Goal: Complete application form: Complete application form

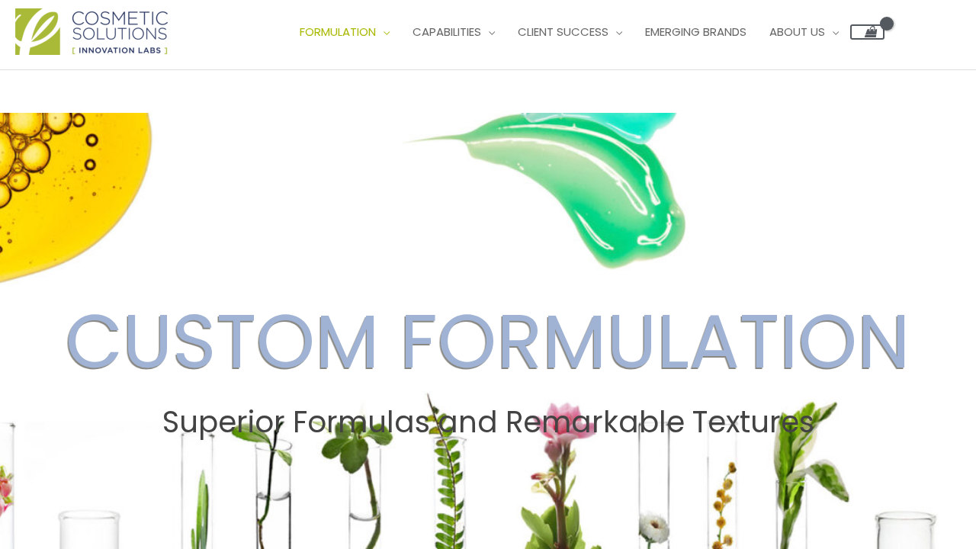
click at [0, 0] on span "Contact Us" at bounding box center [0, 0] width 0 height 0
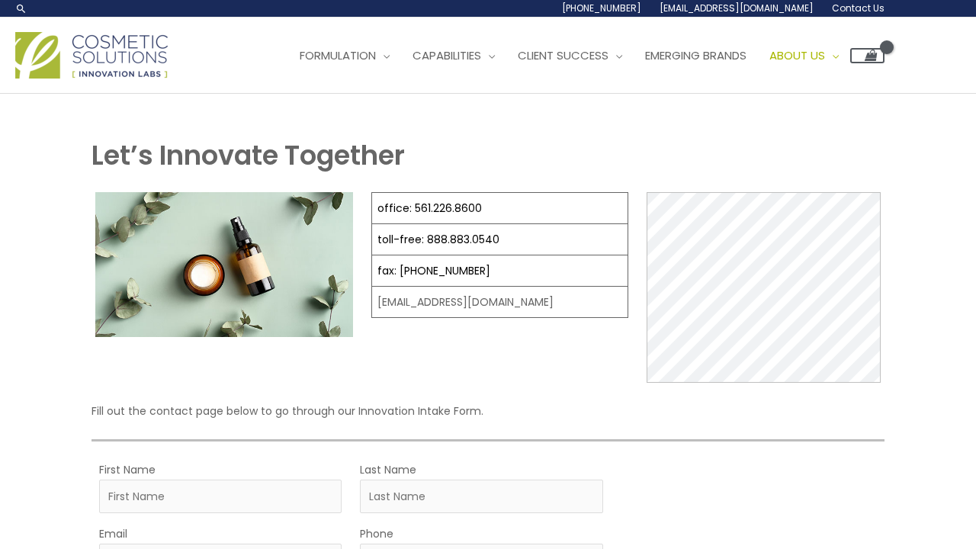
click at [0, 0] on span "Contact Us" at bounding box center [0, 0] width 0 height 0
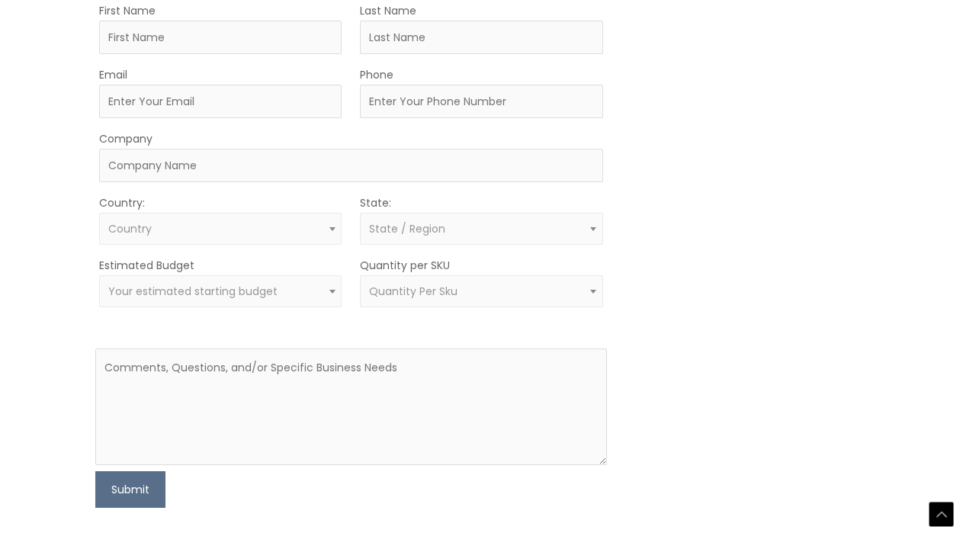
scroll to position [687, 0]
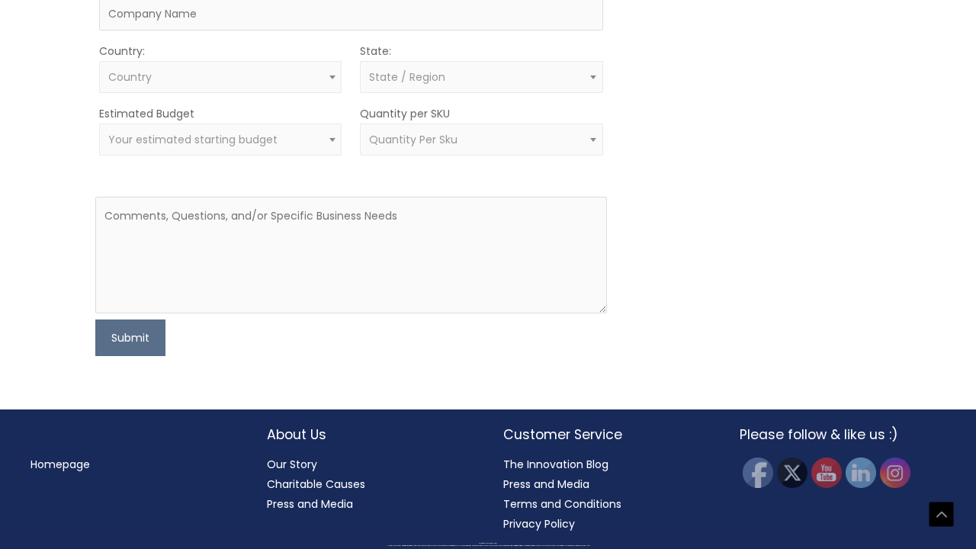
type input "Tianna"
type input "Harrold"
type input "[EMAIL_ADDRESS][DOMAIN_NAME]"
click at [325, 356] on form "First Name Tianna Last Name Harrold Email tianna@yumeskincare.com Phone Company…" at bounding box center [350, 102] width 511 height 507
type input "4789570398"
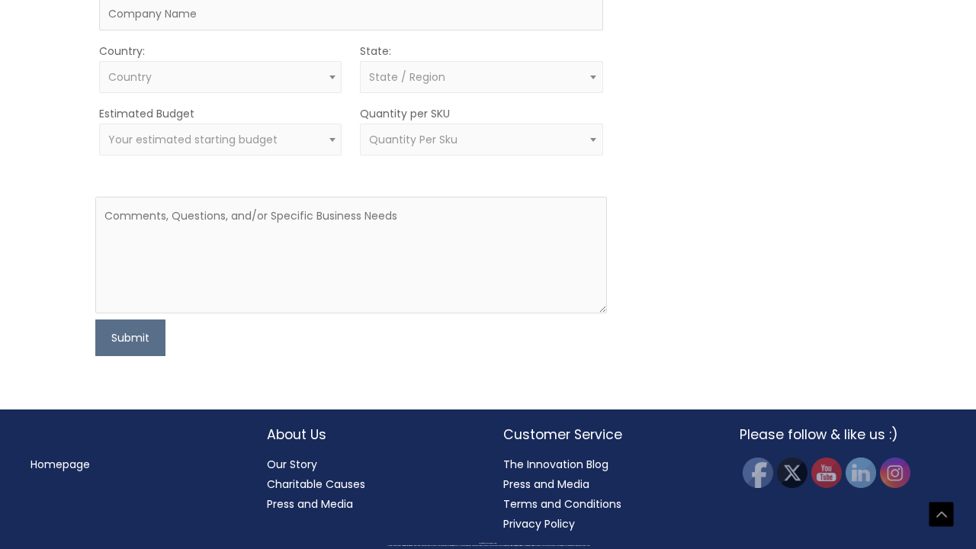
click at [664, 356] on div "MOQ TRIGGER STEP 2 TRIGGER" at bounding box center [752, 102] width 255 height 507
type input "Yume Skincare"
click at [780, 356] on div "MOQ TRIGGER STEP 2 TRIGGER" at bounding box center [752, 102] width 255 height 507
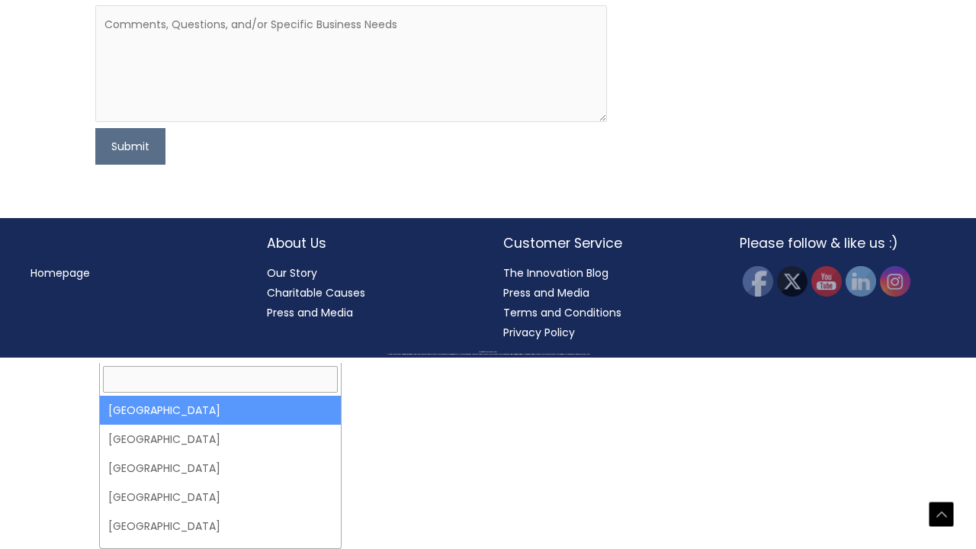
select select "United States"
select select
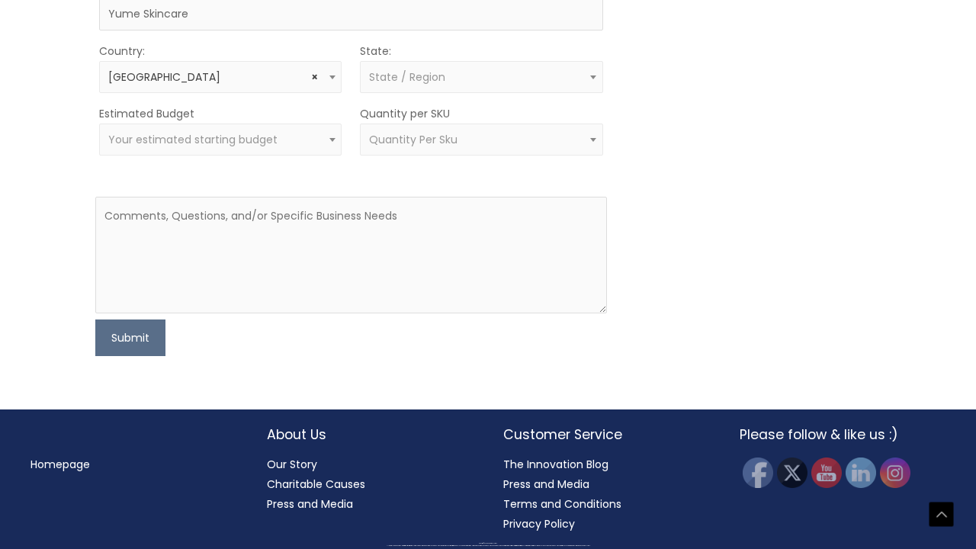
click at [483, 93] on span "State / Region" at bounding box center [481, 77] width 242 height 32
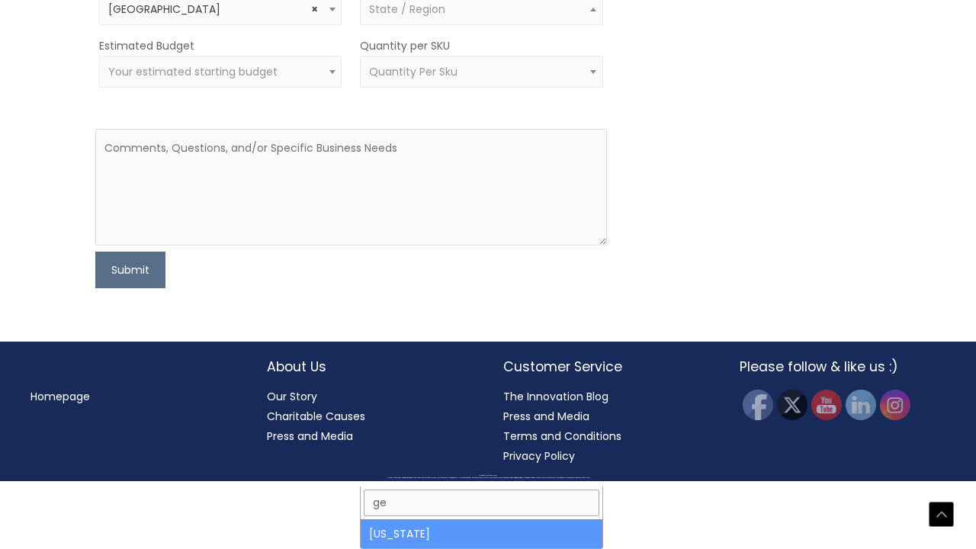
type input "ge"
select select "Georgia"
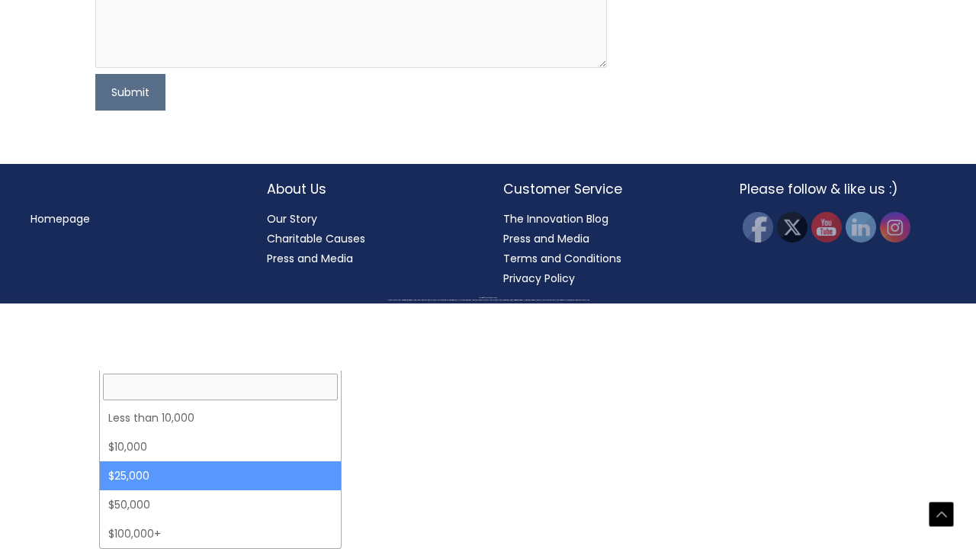
select select "25000"
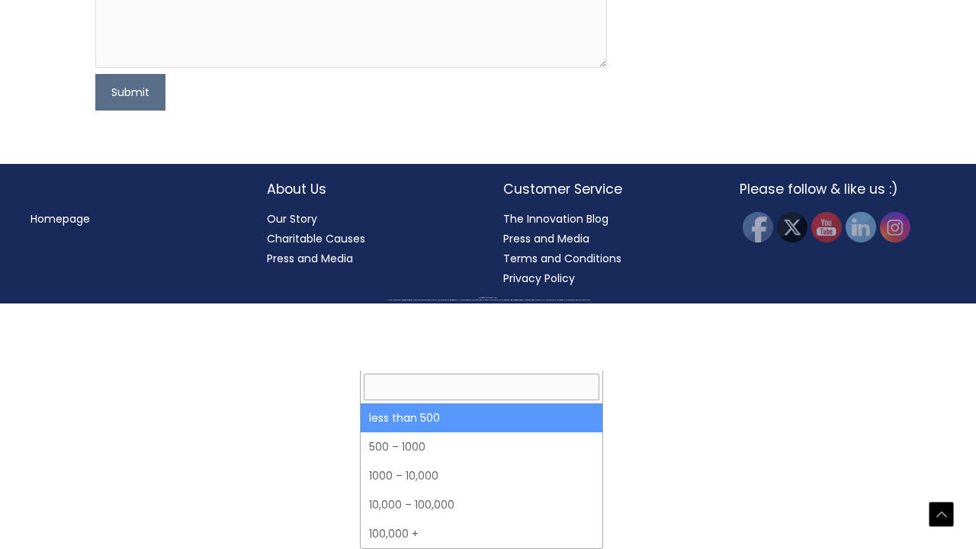
select select "3"
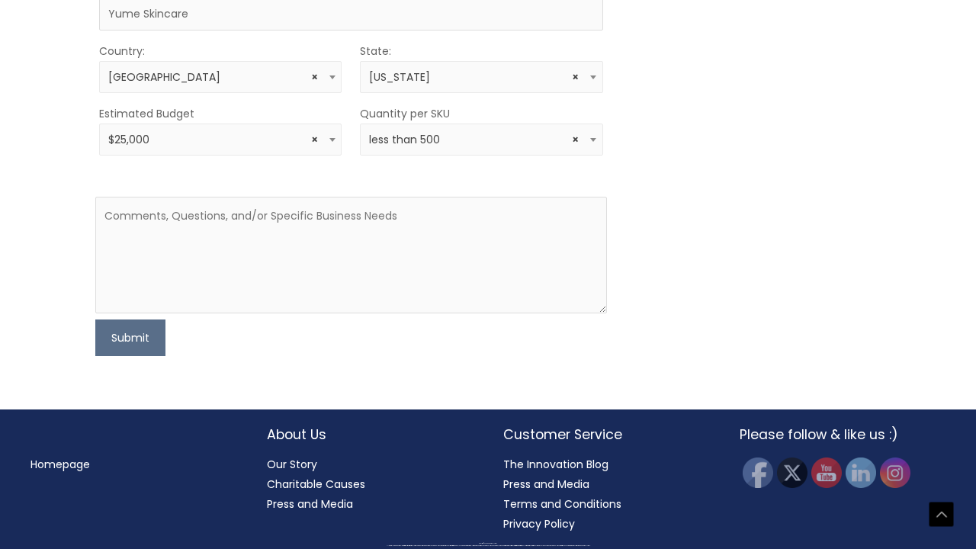
click at [432, 189] on form "First Name Tianna Last Name Harrold Email tianna@yumeskincare.com Phone 4789570…" at bounding box center [350, 102] width 511 height 507
click at [295, 227] on textarea at bounding box center [350, 255] width 511 height 117
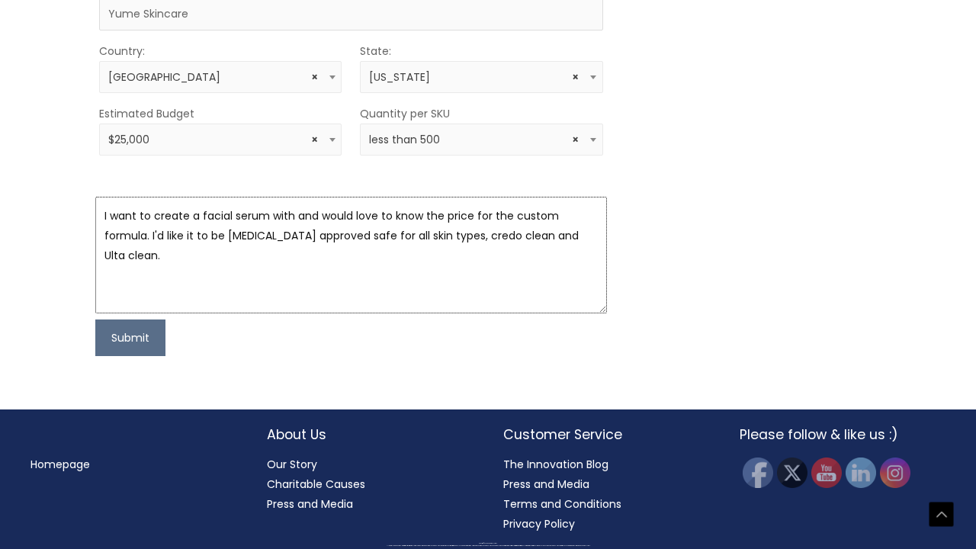
click at [228, 248] on textarea "I want to create a facial serum with and would love to know the price for the c…" at bounding box center [350, 255] width 511 height 117
click at [272, 223] on textarea "I want to create a facial serum with and would love to know the price for the c…" at bounding box center [350, 255] width 511 height 117
paste textarea "Key Ingredients: 1. Sakura Extract (Cherry Blossom) moisturizer • Known for its…"
type textarea "I want to create a facial serum Key Ingredients: 1. Sakura Extract (Cherry Blos…"
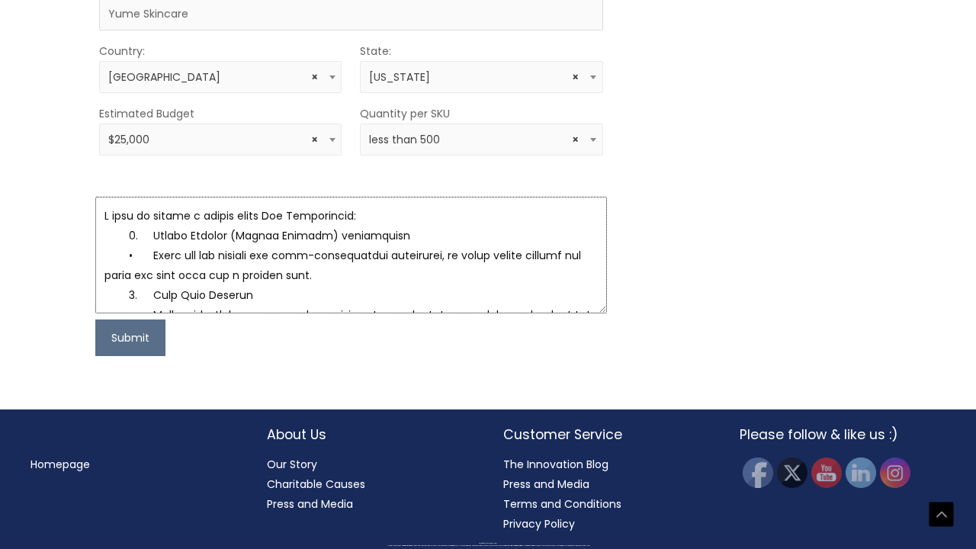
scroll to position [0, 0]
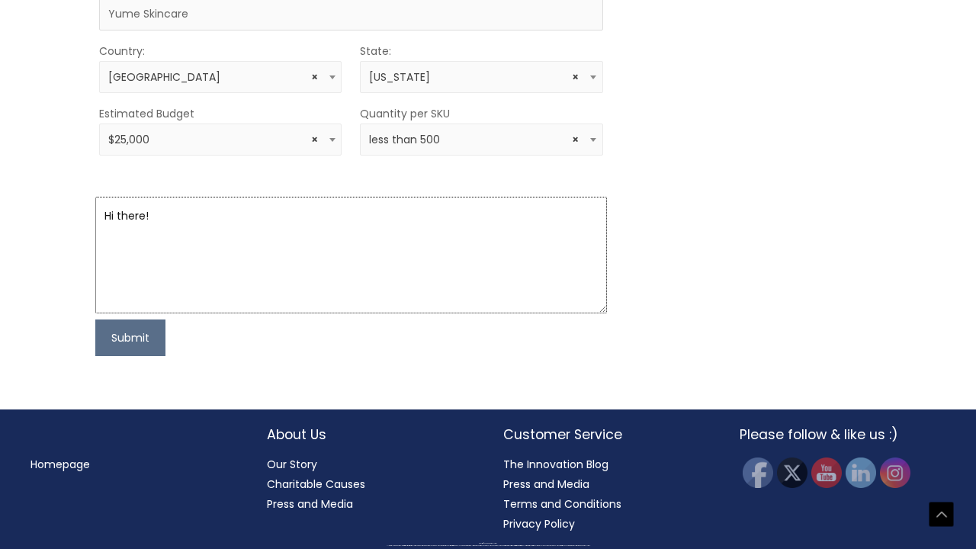
paste textarea "’m interested in developing a custom facial serum and would love to receive a q…"
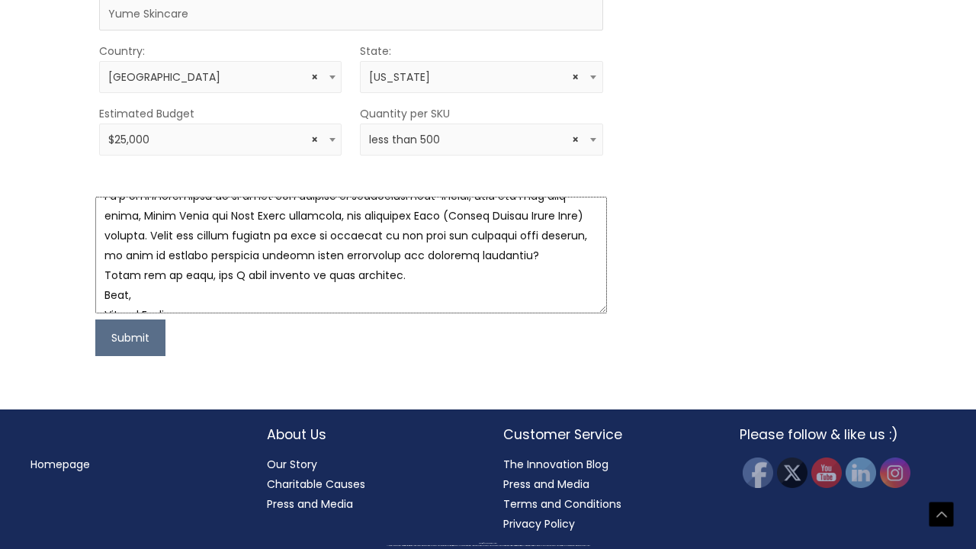
scroll to position [274, 0]
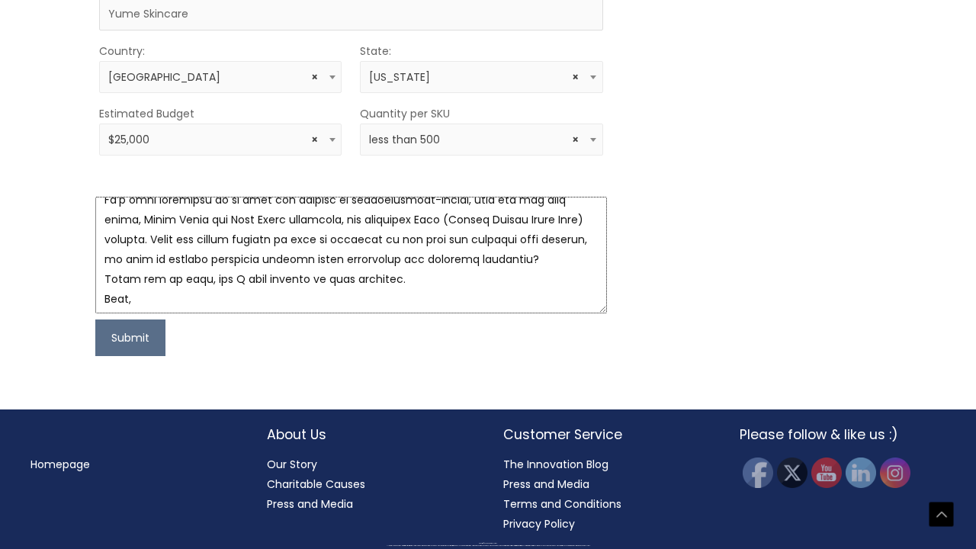
click at [436, 265] on textarea at bounding box center [350, 255] width 511 height 117
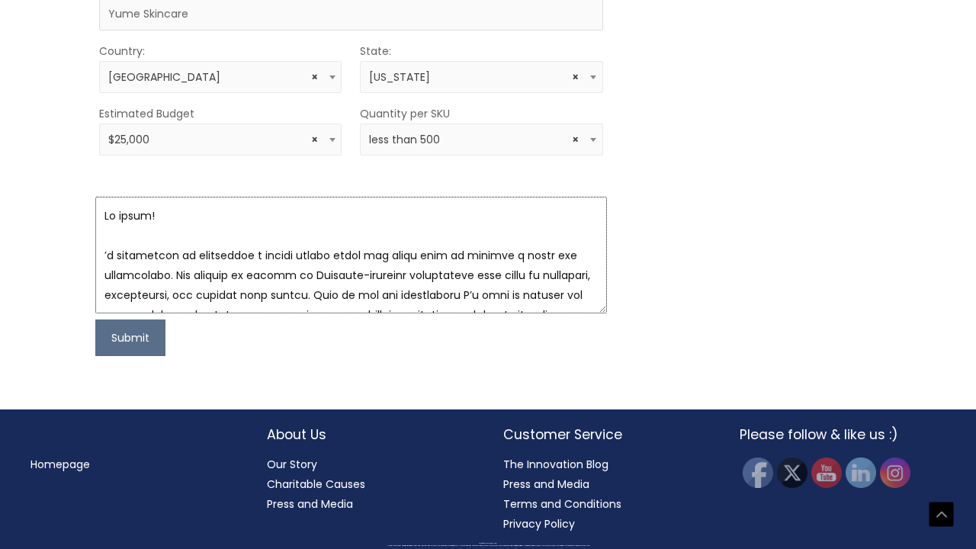
scroll to position [16, 0]
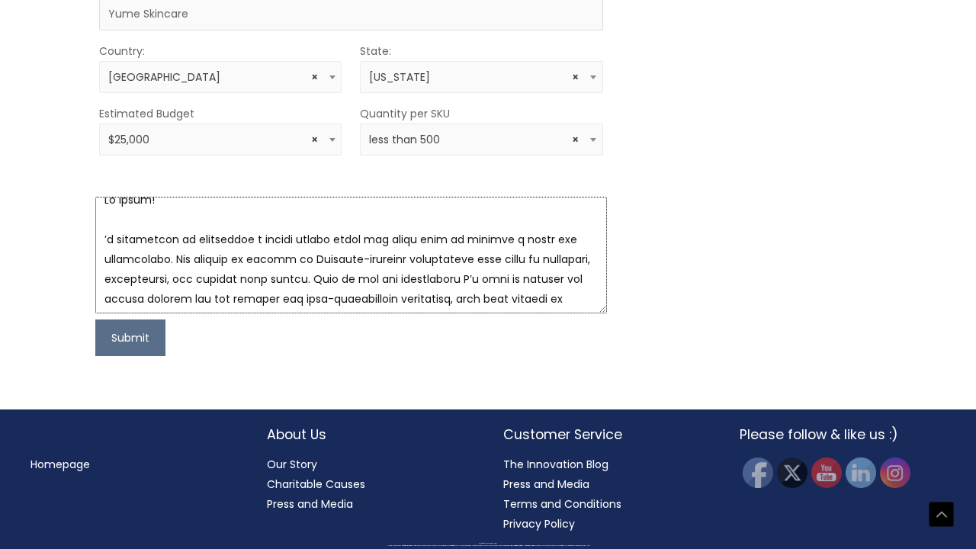
click at [103, 245] on textarea at bounding box center [350, 255] width 511 height 117
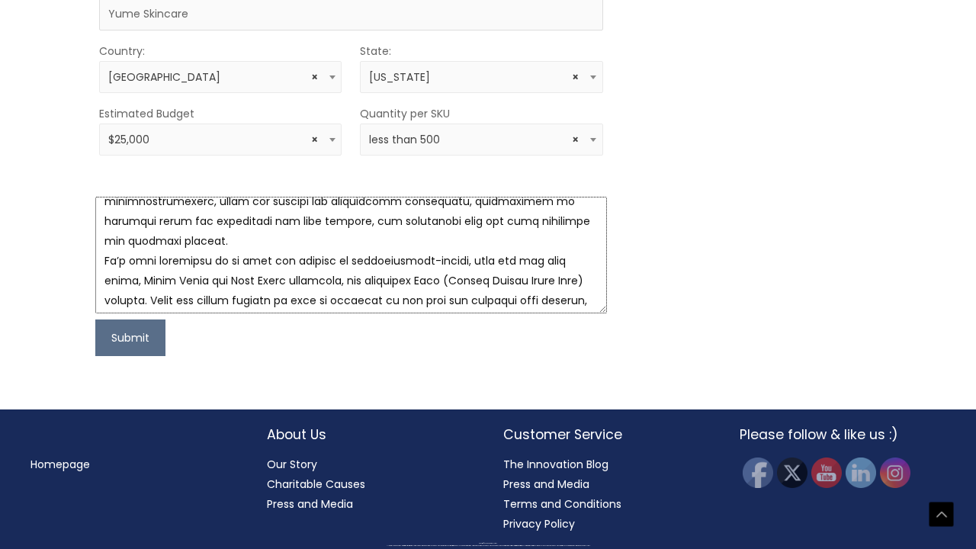
scroll to position [210, 0]
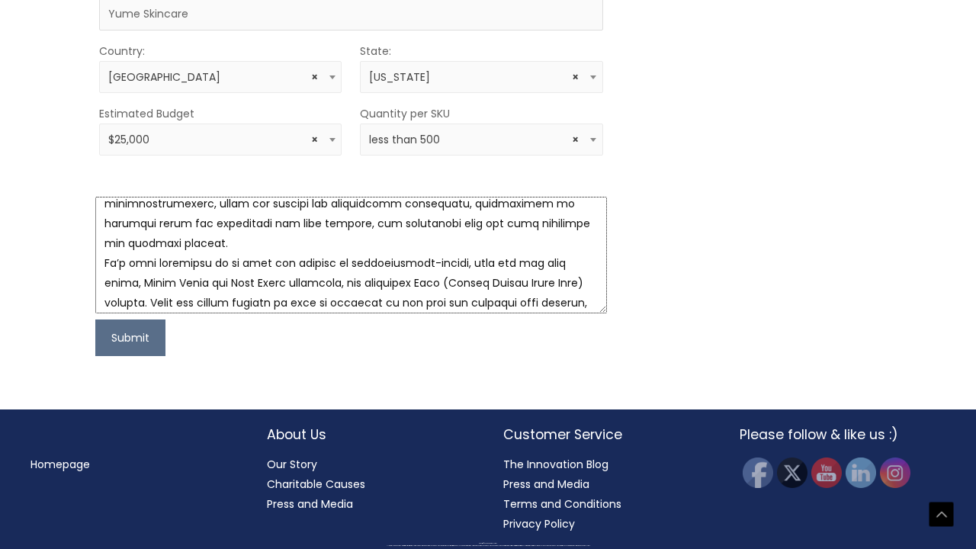
click at [437, 231] on textarea at bounding box center [350, 255] width 511 height 117
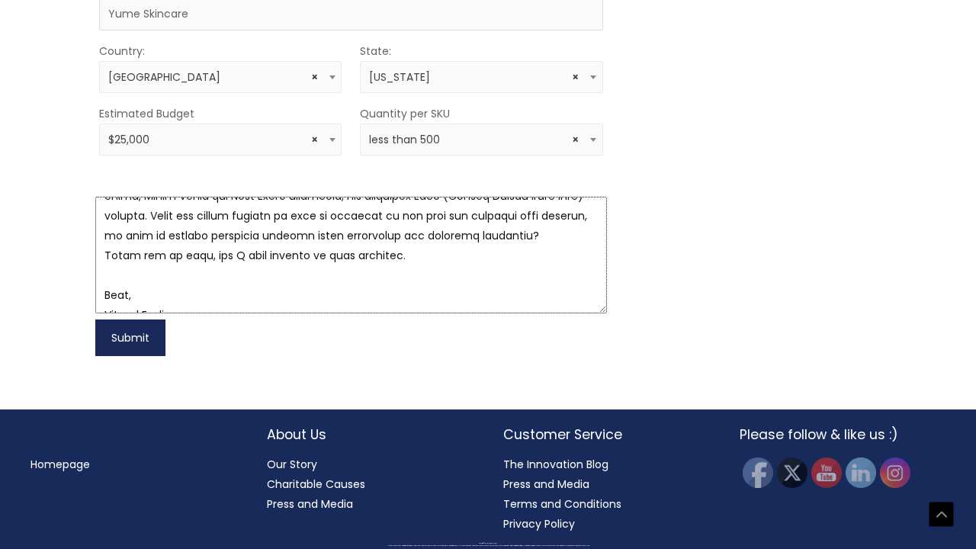
scroll to position [1069, 0]
type textarea "Hi there! I’m interested in developing a custom facial serum and would love to …"
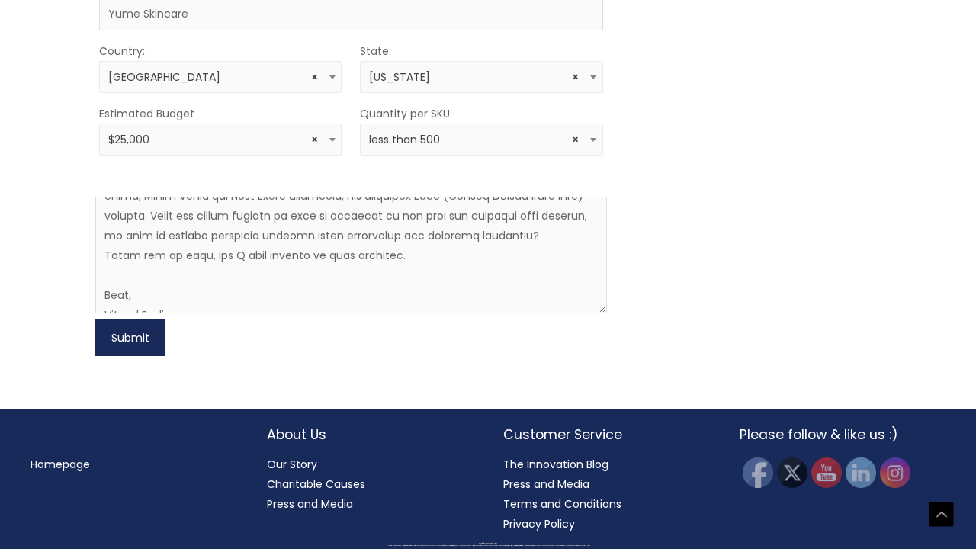
click at [127, 339] on button "Submit" at bounding box center [130, 337] width 70 height 37
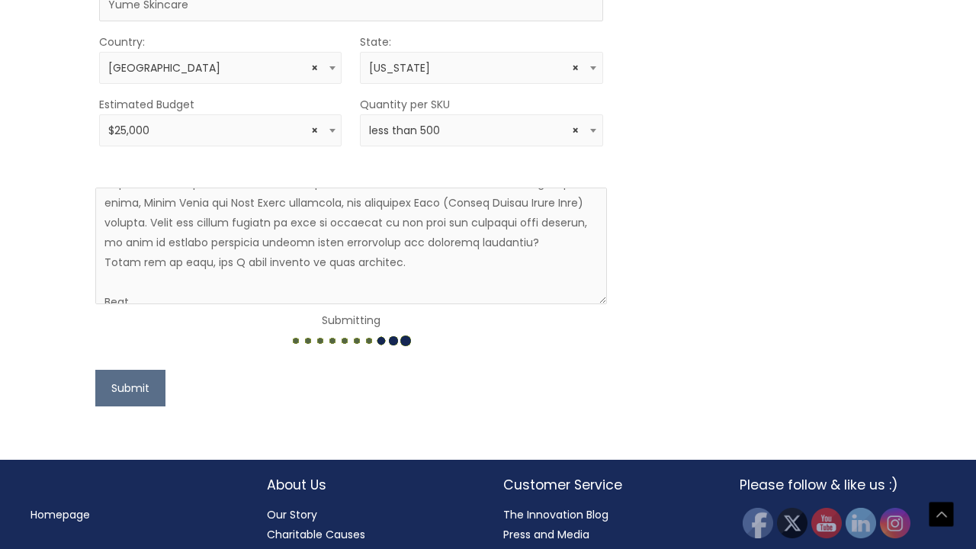
scroll to position [573, 0]
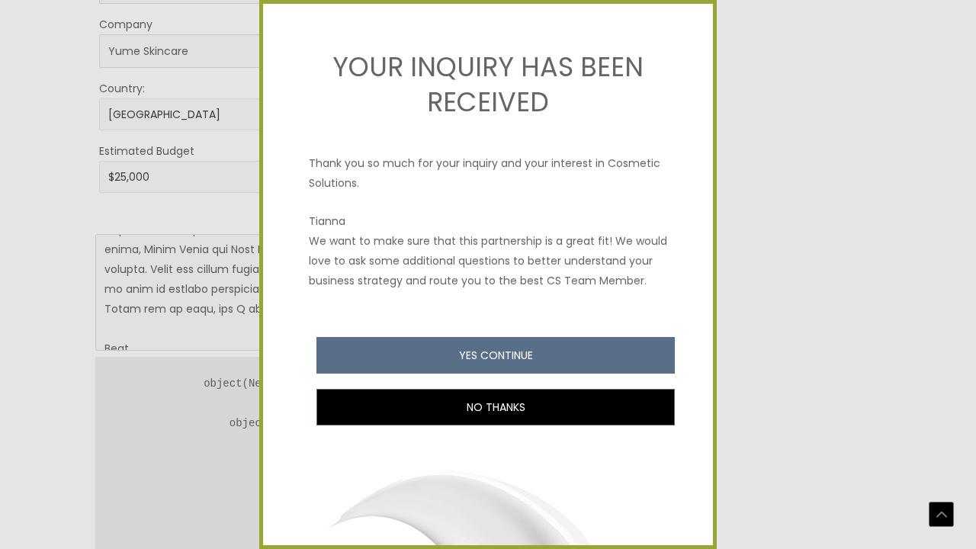
drag, startPoint x: 881, startPoint y: 244, endPoint x: 858, endPoint y: 243, distance: 22.9
click at [858, 243] on div at bounding box center [488, 274] width 976 height 549
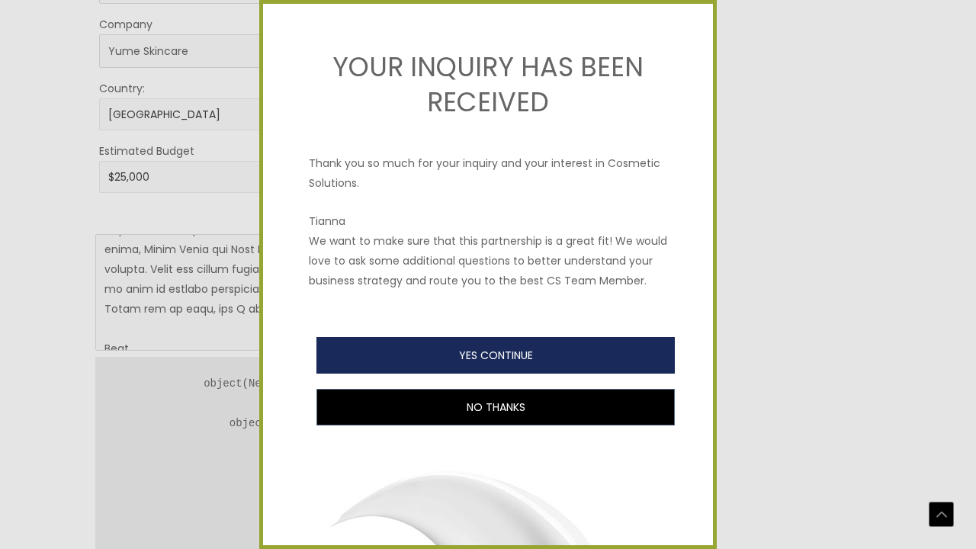
click at [530, 359] on button "YES CONTINUE" at bounding box center [495, 355] width 358 height 37
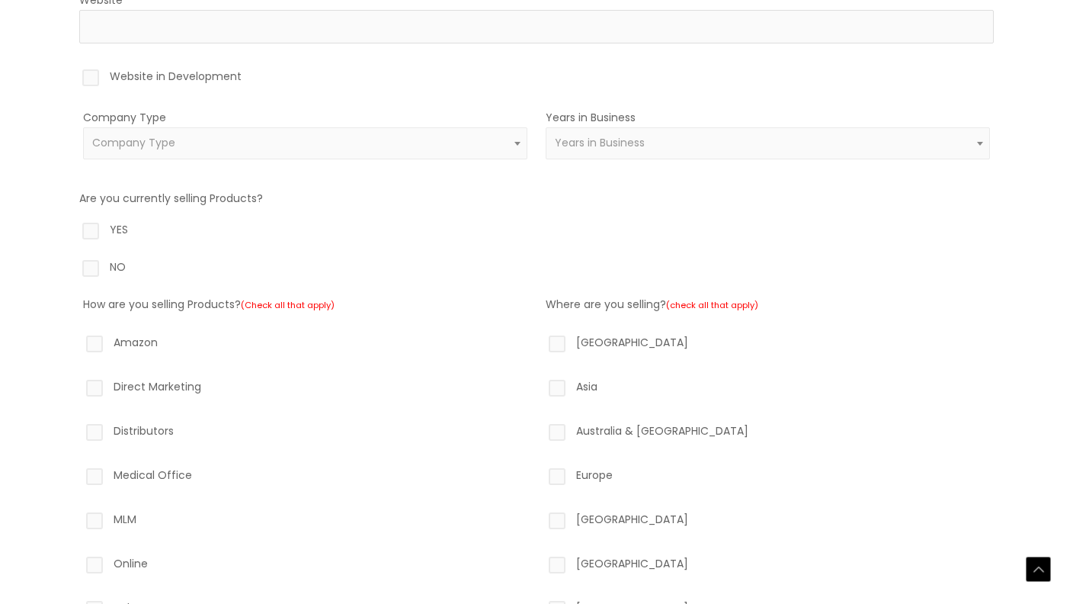
scroll to position [376, 0]
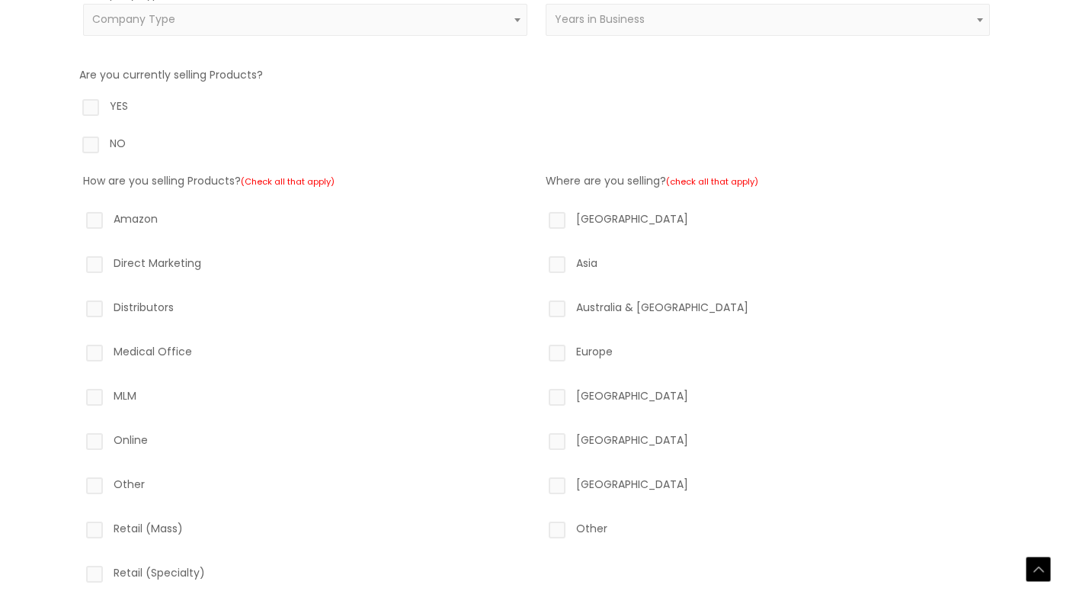
click at [88, 137] on label "NO" at bounding box center [536, 146] width 915 height 26
click at [74, 137] on input "NO" at bounding box center [69, 138] width 10 height 10
radio input "true"
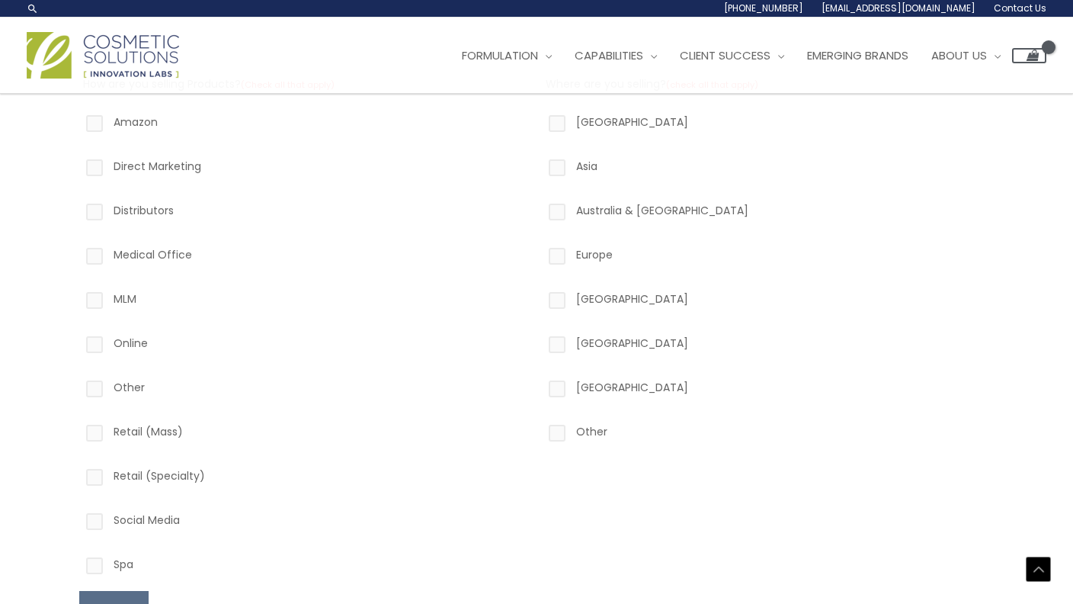
scroll to position [472, 0]
click at [95, 351] on label "Online" at bounding box center [305, 347] width 444 height 26
click at [78, 344] on input "Online" at bounding box center [73, 339] width 10 height 10
checkbox input "true"
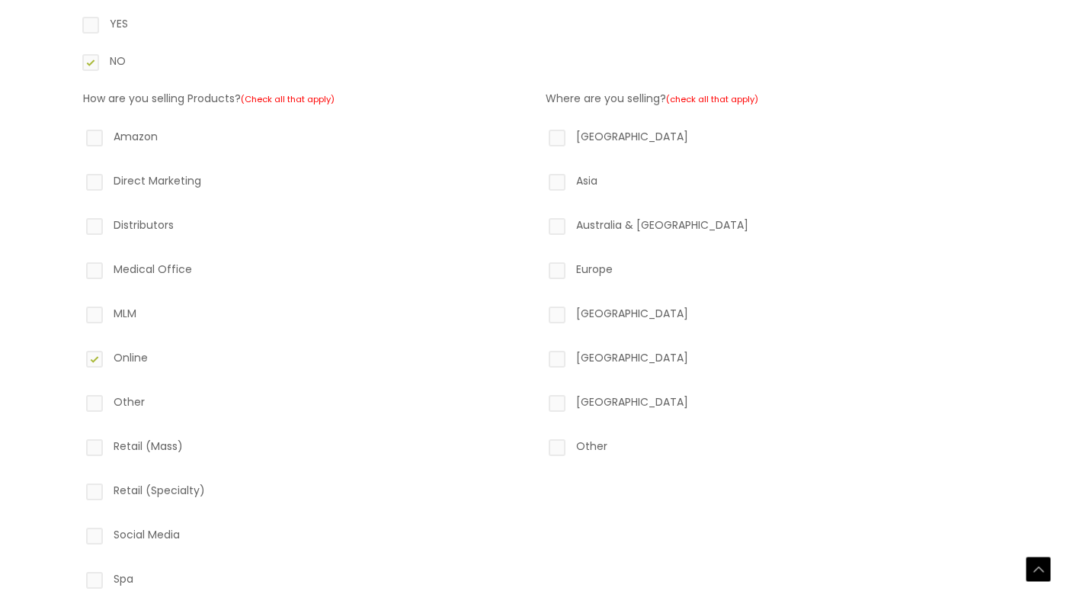
scroll to position [449, 0]
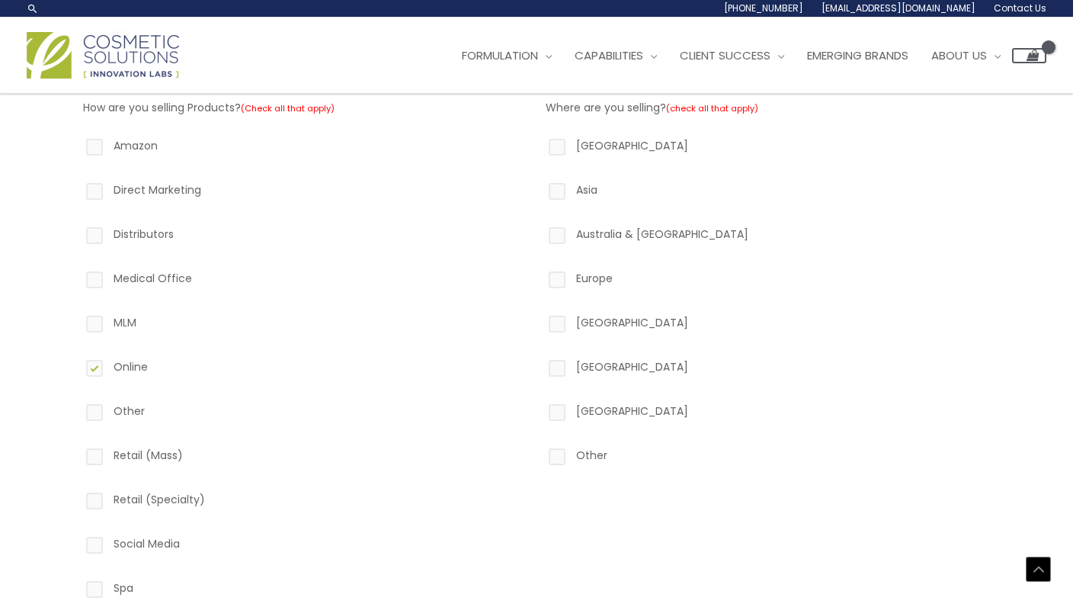
click at [555, 145] on label "North America" at bounding box center [768, 149] width 444 height 26
click at [540, 145] on input "North America" at bounding box center [535, 141] width 10 height 10
checkbox input "true"
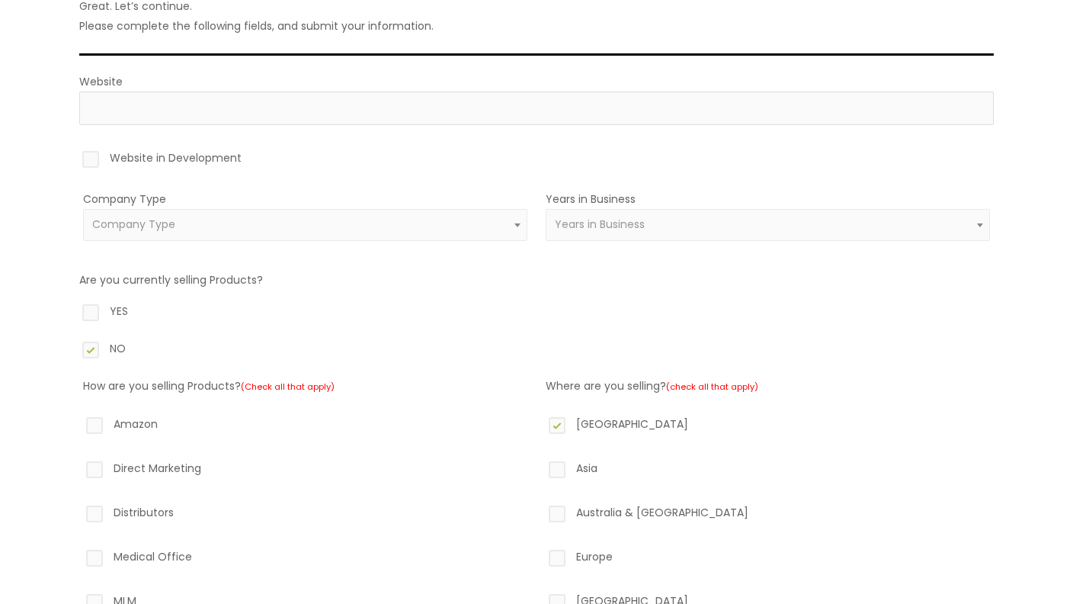
scroll to position [157, 0]
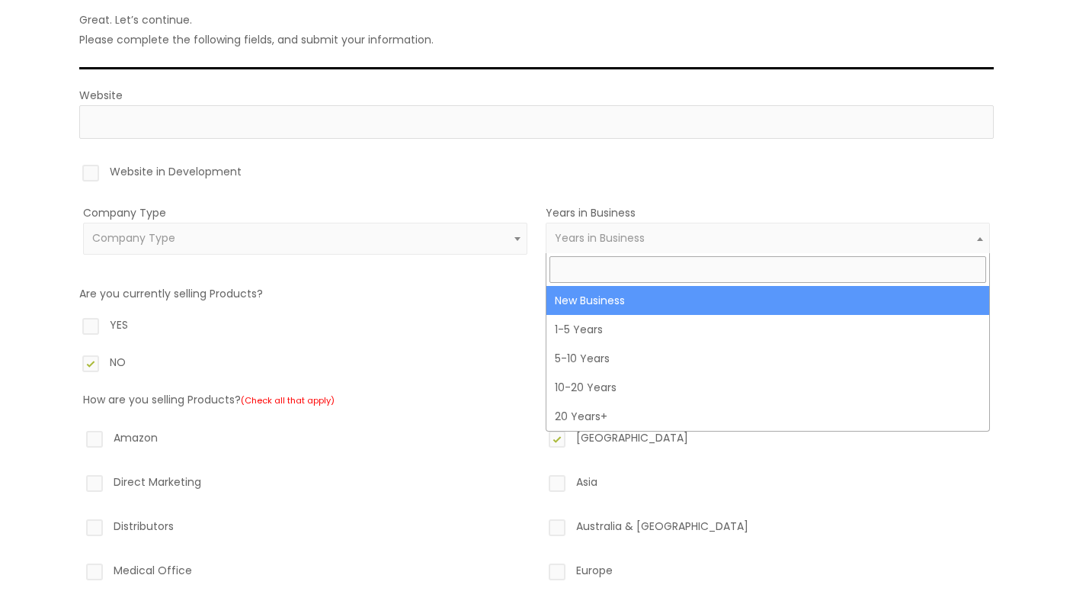
click at [630, 252] on span "Years in Business" at bounding box center [768, 239] width 444 height 32
select select "1"
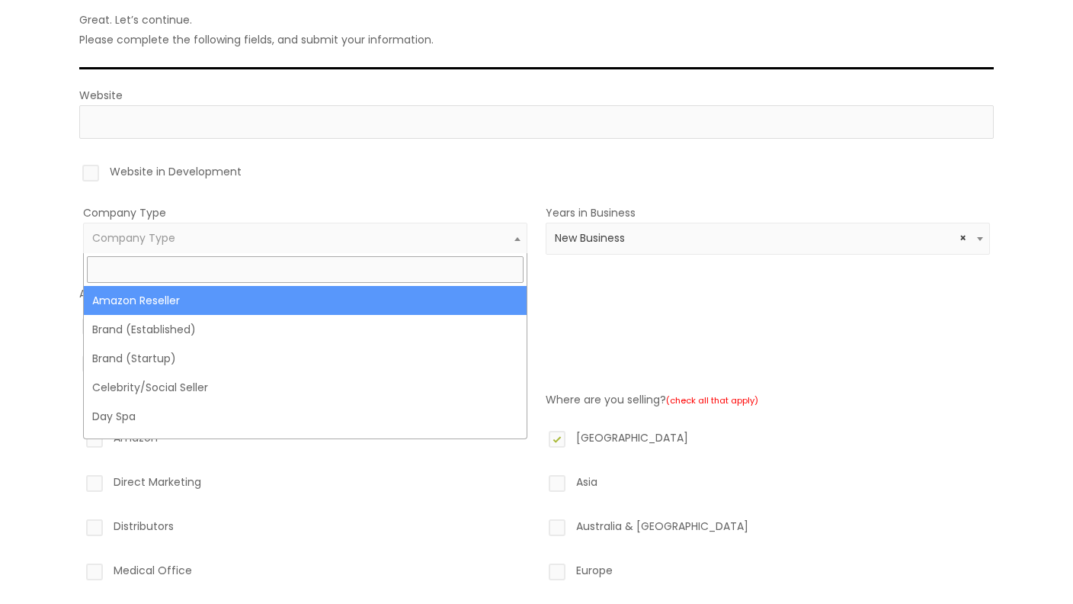
click at [300, 232] on span "Company Type" at bounding box center [305, 238] width 427 height 14
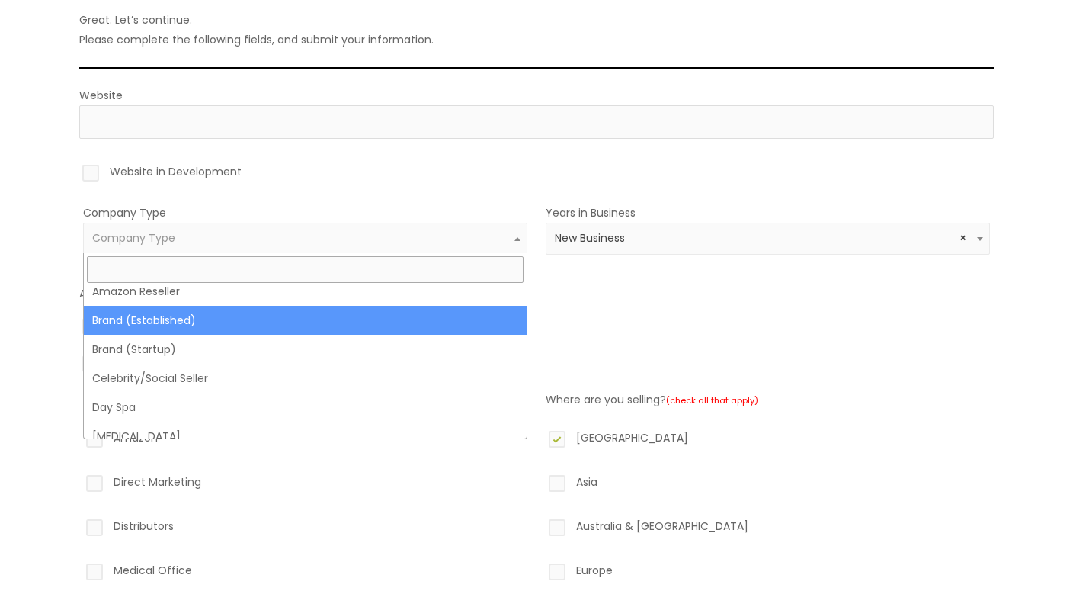
scroll to position [10, 0]
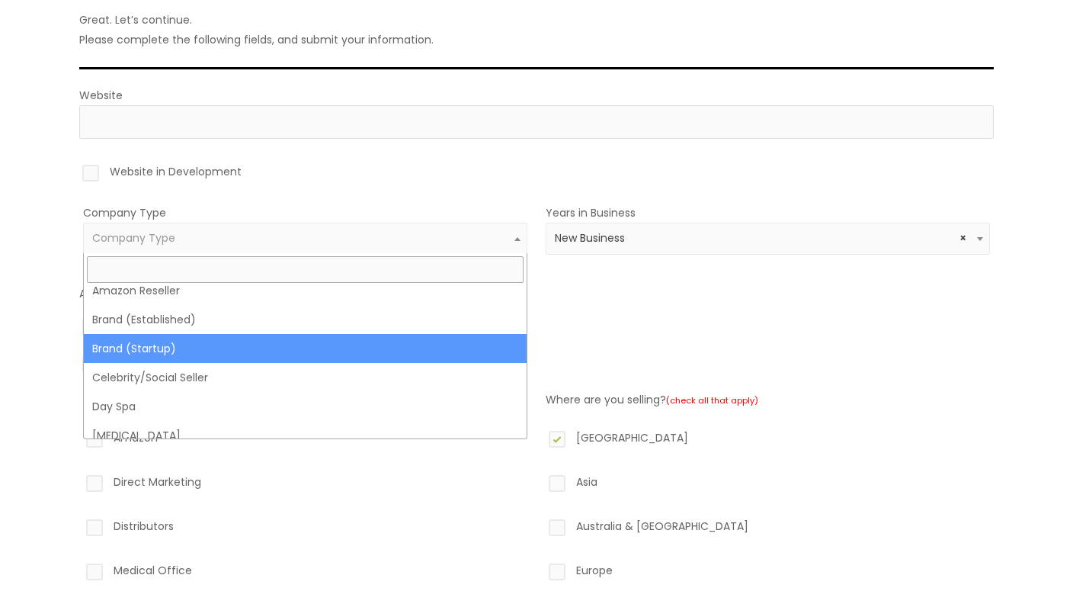
select select "39"
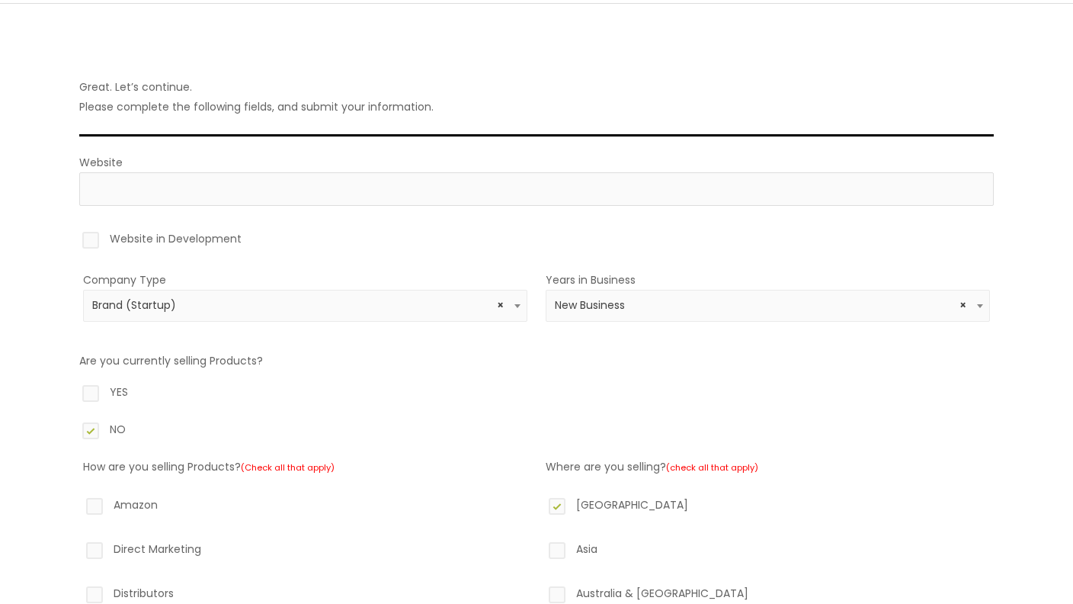
scroll to position [88, 0]
click at [207, 240] on label "Website in Development" at bounding box center [536, 243] width 915 height 26
click at [74, 240] on input "Website in Development" at bounding box center [69, 235] width 10 height 10
checkbox input "true"
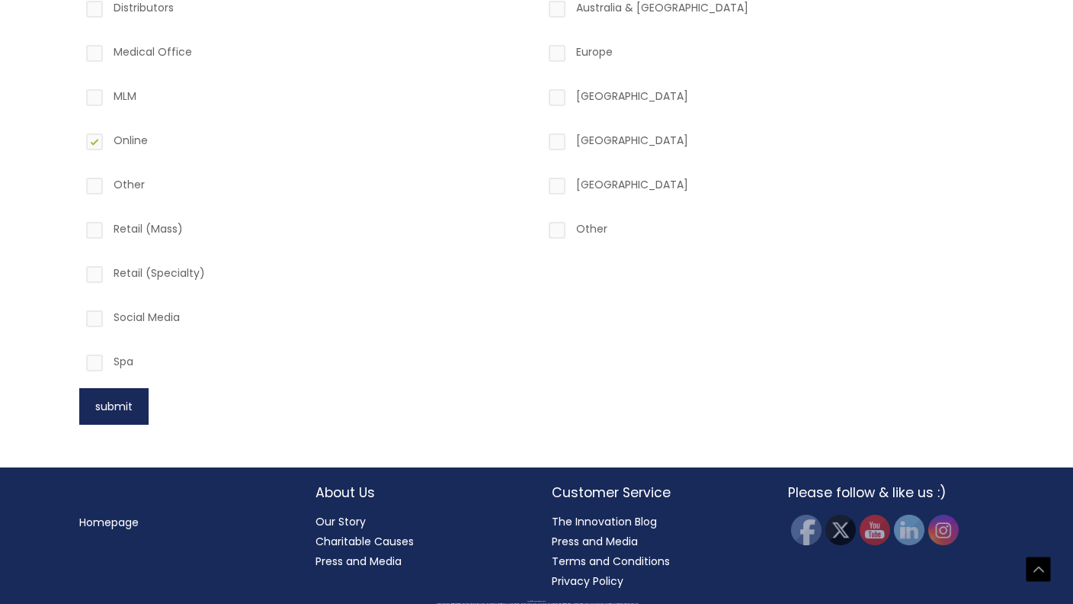
scroll to position [641, 0]
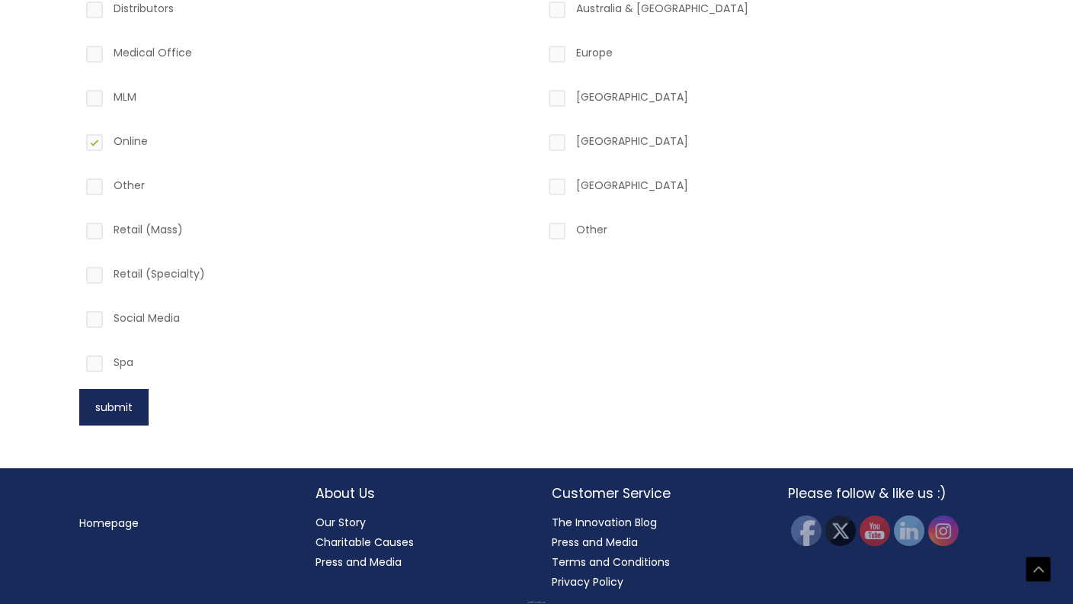
click at [114, 404] on button "submit" at bounding box center [113, 407] width 69 height 37
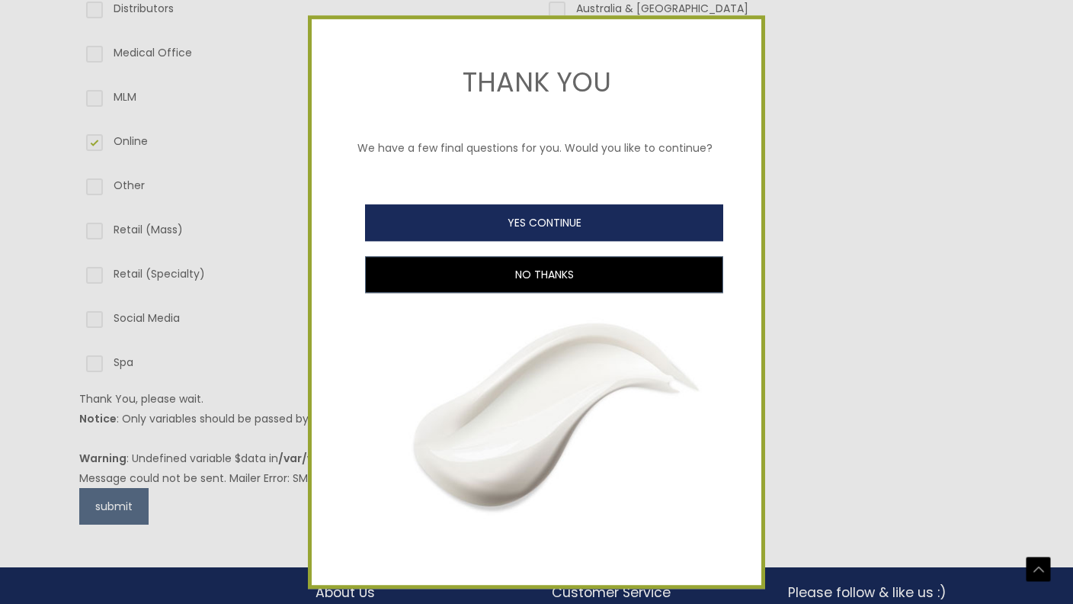
click at [548, 221] on button "YES CONTINUE" at bounding box center [544, 222] width 358 height 37
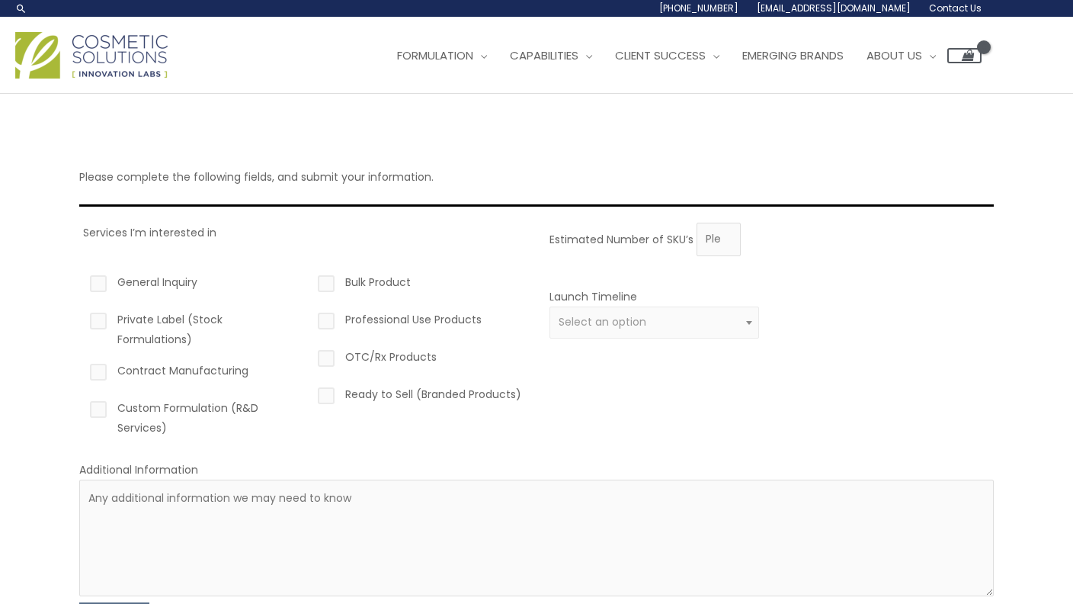
click at [155, 406] on label "Custom Formulation (R&D Services)" at bounding box center [192, 418] width 210 height 40
click at [82, 406] on input "Custom Formulation (R&D Services)" at bounding box center [77, 403] width 10 height 10
checkbox input "true"
click at [397, 399] on label "Ready to Sell (Branded Products)" at bounding box center [420, 397] width 210 height 26
click at [309, 394] on input "Ready to Sell (Branded Products)" at bounding box center [305, 389] width 10 height 10
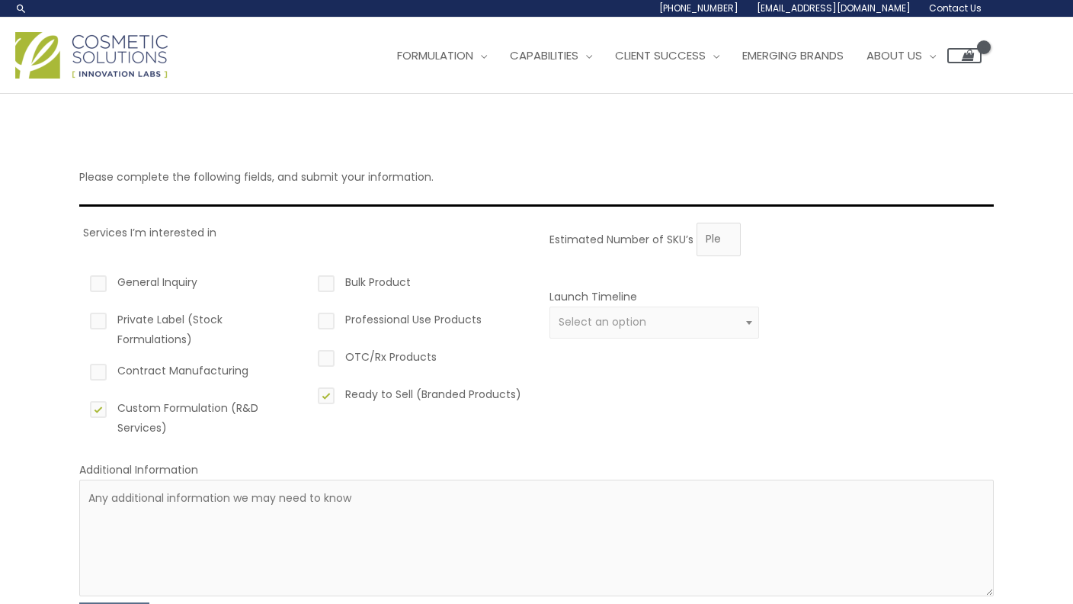
click at [403, 394] on label "Ready to Sell (Branded Products)" at bounding box center [420, 397] width 210 height 26
click at [309, 394] on input "Ready to Sell (Branded Products)" at bounding box center [305, 389] width 10 height 10
checkbox input "false"
click at [162, 323] on label "Private Label (Stock Formulations)" at bounding box center [192, 329] width 210 height 40
click at [82, 319] on input "Private Label (Stock Formulations)" at bounding box center [77, 314] width 10 height 10
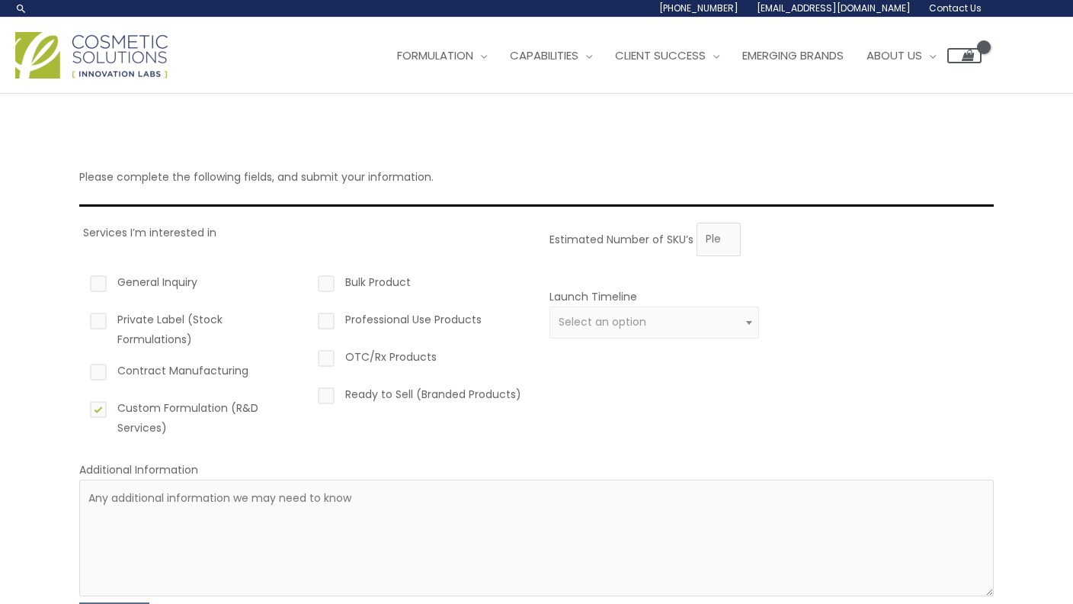
checkbox input "true"
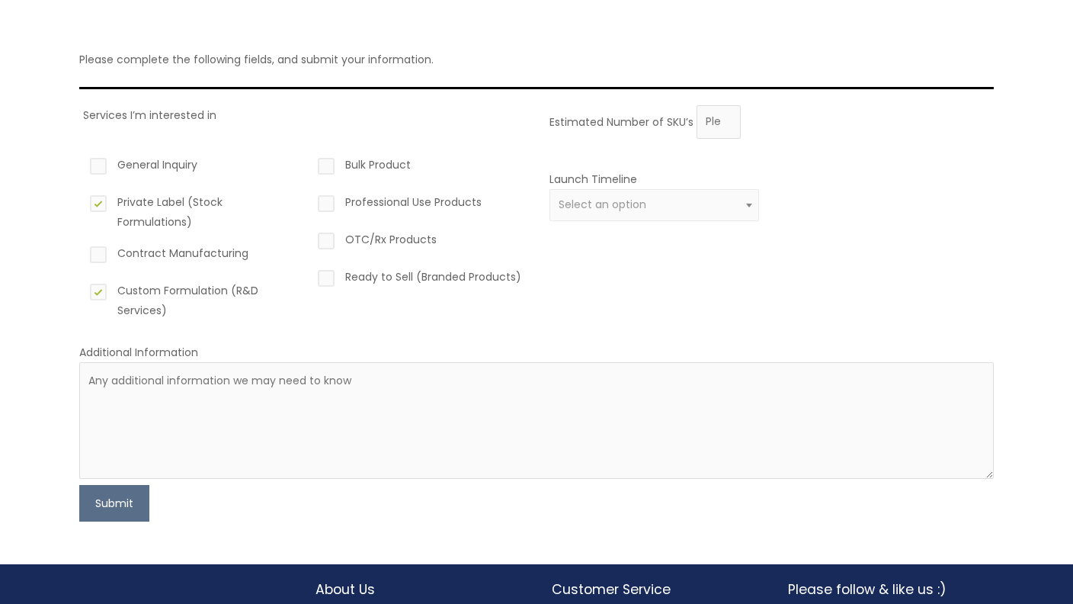
scroll to position [118, 0]
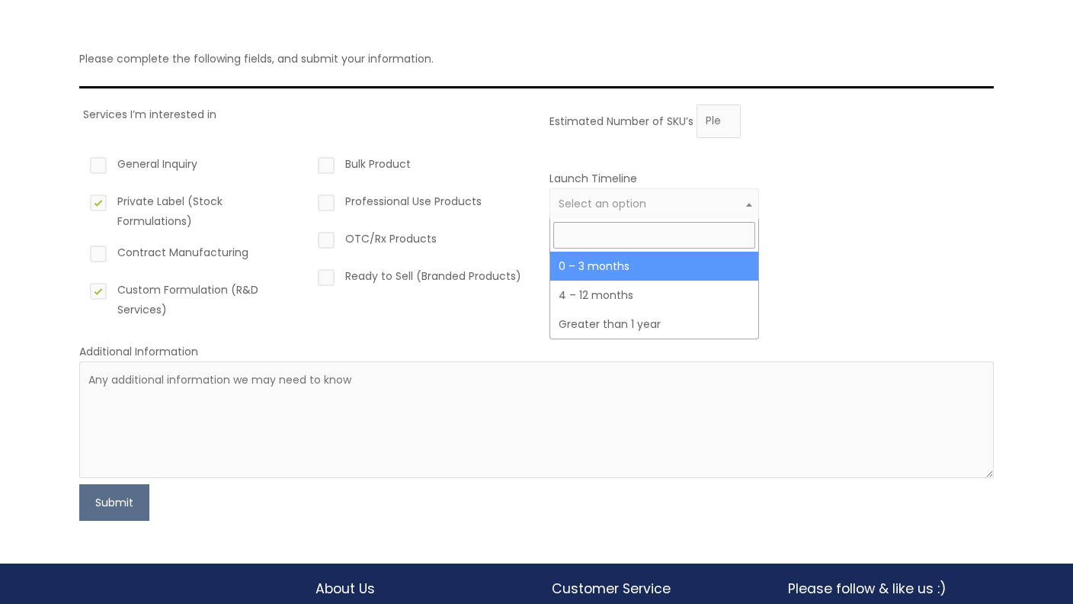
click at [633, 194] on span "Select an option" at bounding box center [655, 204] width 210 height 32
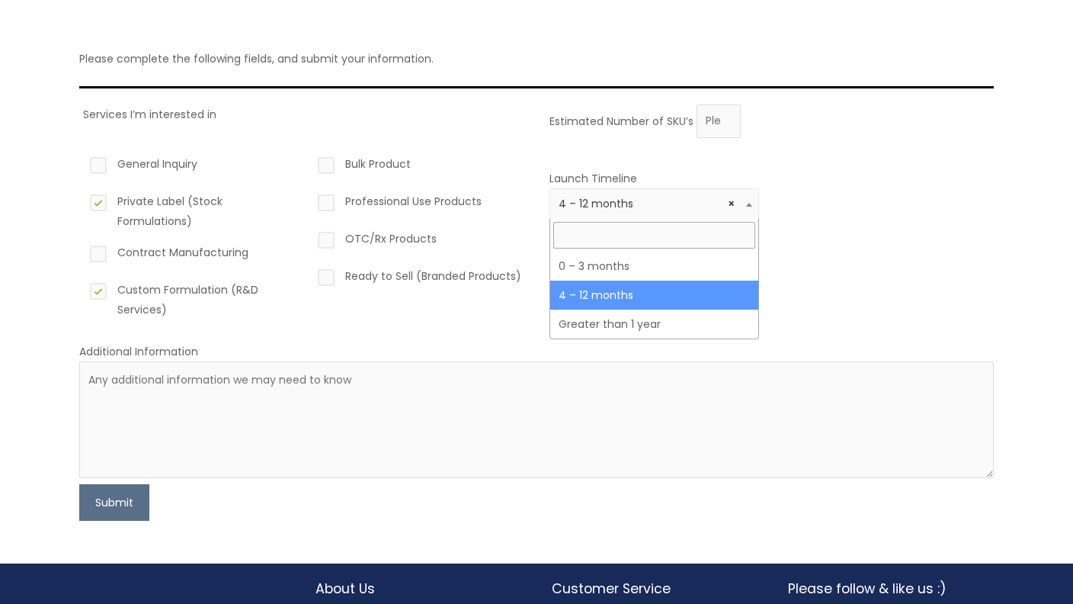
click at [641, 211] on span "× 4 – 12 months" at bounding box center [655, 204] width 210 height 32
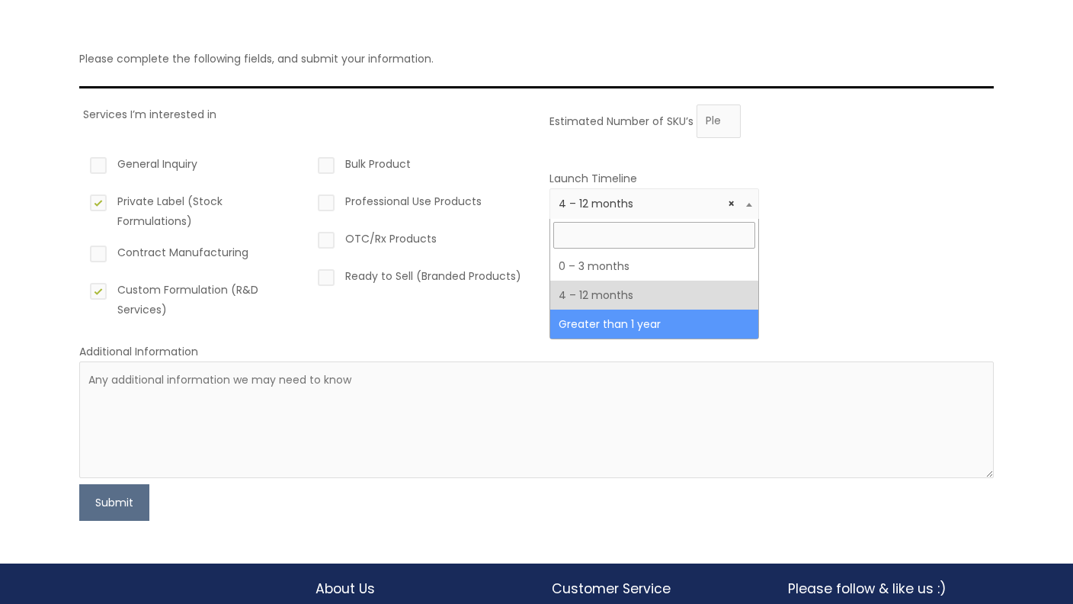
select select "6"
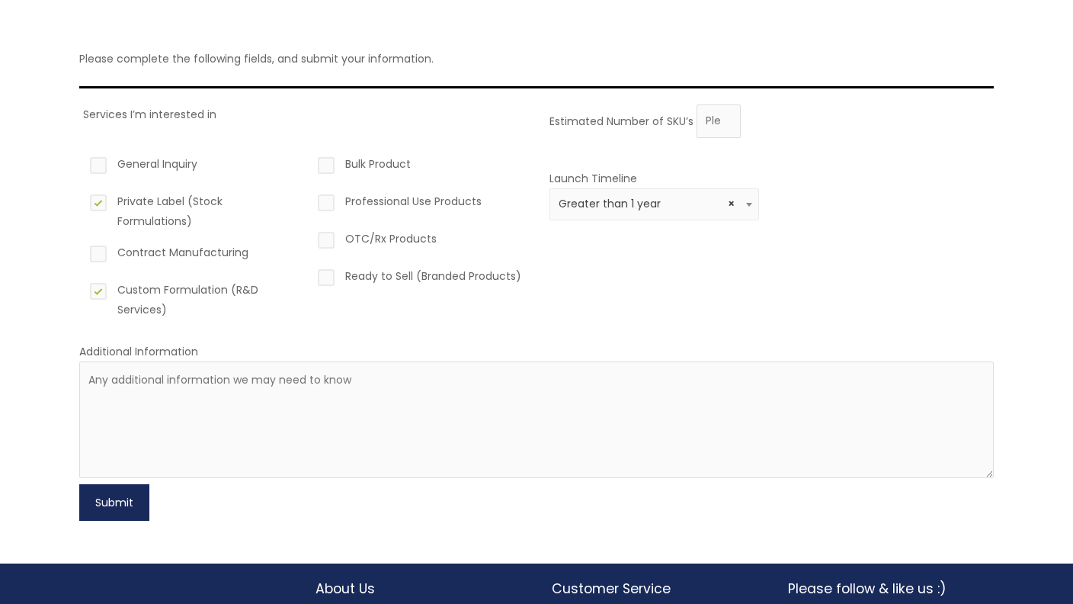
click at [89, 507] on button "Submit" at bounding box center [114, 502] width 70 height 37
click at [745, 131] on div "Estimated Number of SKU’s" at bounding box center [768, 121] width 437 height 34
click at [729, 123] on input "0" at bounding box center [719, 121] width 44 height 34
type input "1"
click at [729, 119] on input "1" at bounding box center [719, 121] width 44 height 34
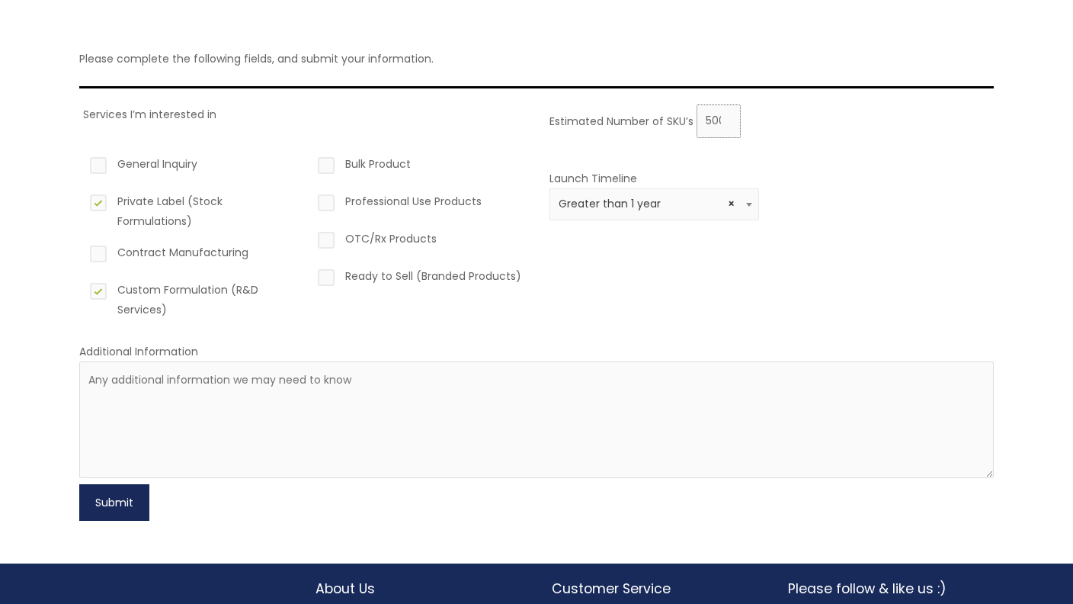
type input "500"
click at [128, 513] on button "Submit" at bounding box center [114, 502] width 70 height 37
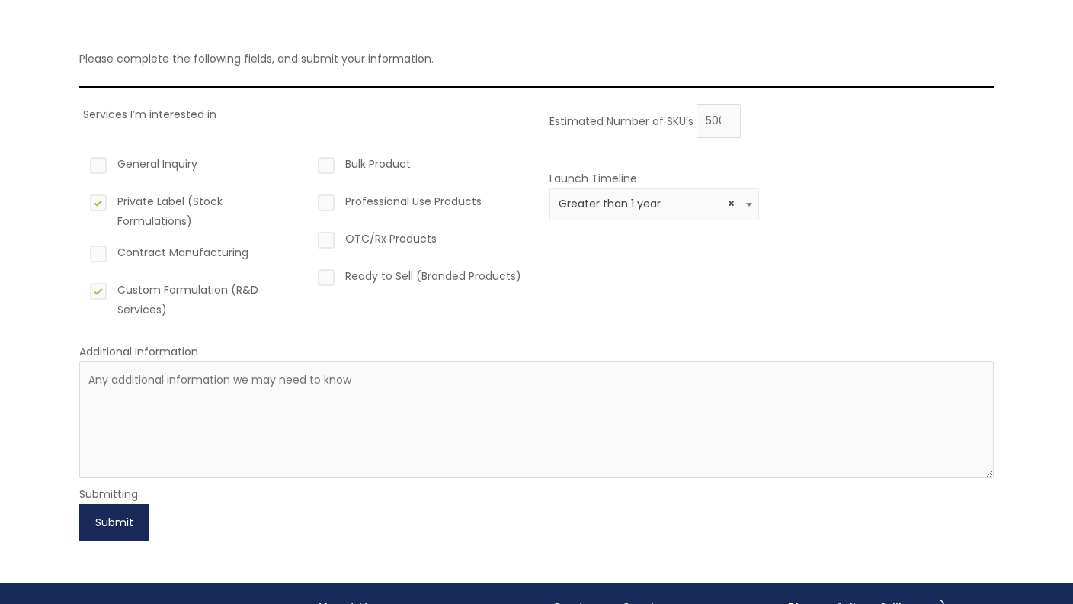
click at [98, 518] on button "Submit" at bounding box center [114, 522] width 70 height 37
click at [373, 308] on div "Bulk Product Professional Use Products OTC/Rx Products Ready to Sell (Branded P…" at bounding box center [420, 237] width 210 height 188
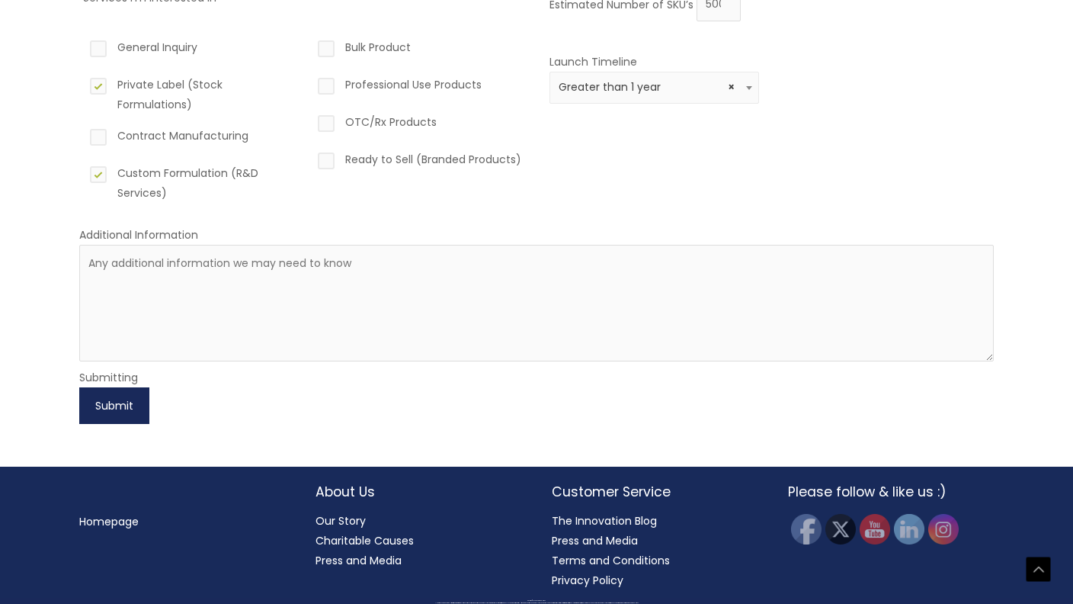
click at [111, 401] on button "Submit" at bounding box center [114, 405] width 70 height 37
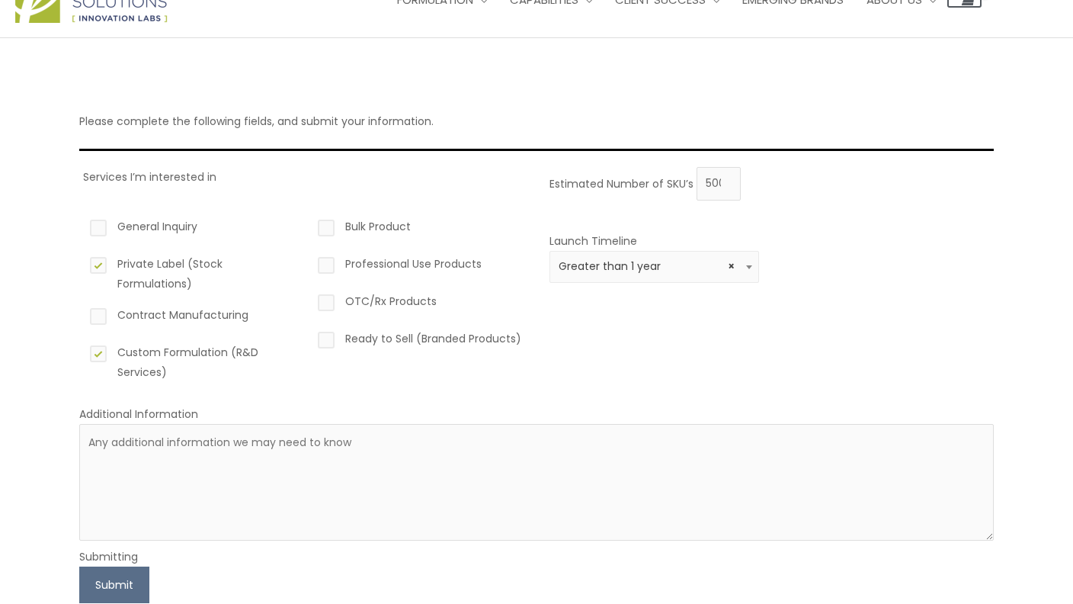
scroll to position [59, 0]
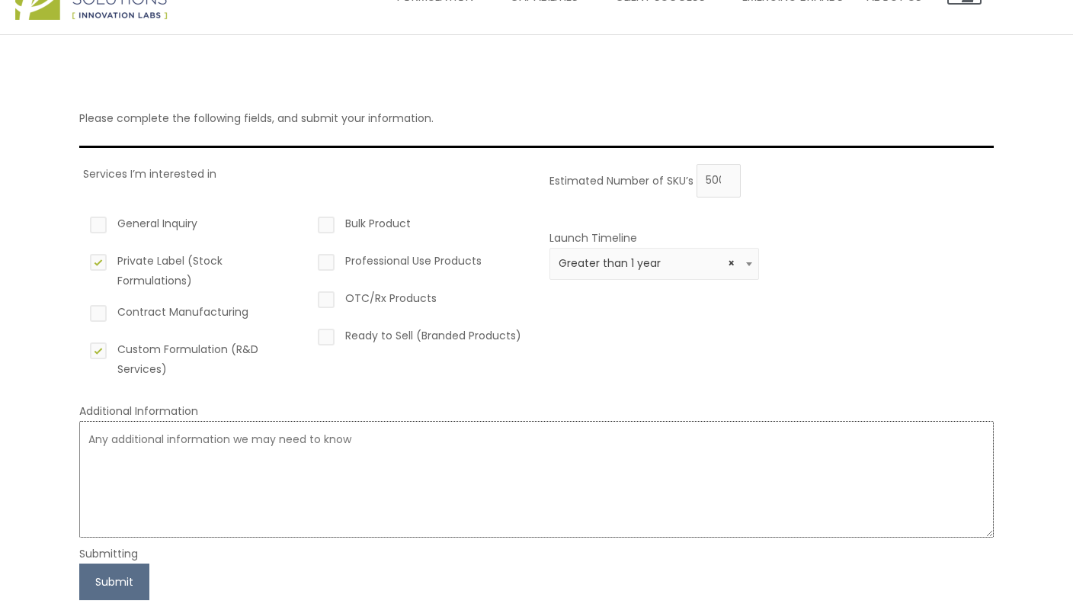
click at [272, 487] on textarea at bounding box center [536, 479] width 915 height 117
type textarea "n/a"
click at [126, 551] on div "Submitting" at bounding box center [536, 553] width 915 height 20
click at [123, 570] on button "Submit" at bounding box center [114, 581] width 70 height 37
click at [437, 383] on div "Bulk Product Professional Use Products OTC/Rx Products Ready to Sell (Branded P…" at bounding box center [420, 296] width 210 height 188
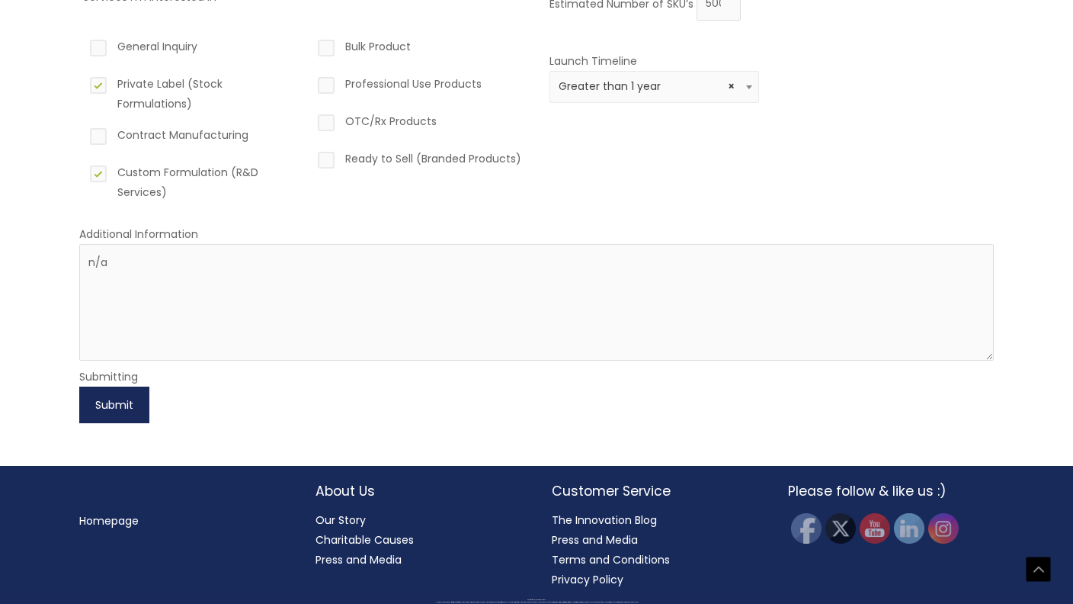
scroll to position [235, 0]
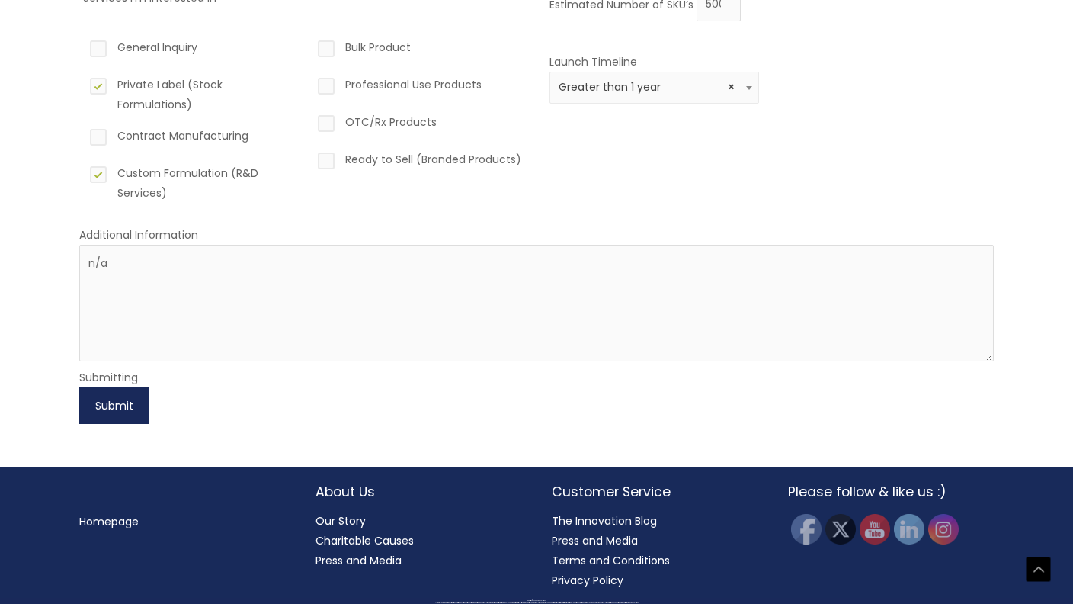
click at [135, 401] on button "Submit" at bounding box center [114, 405] width 70 height 37
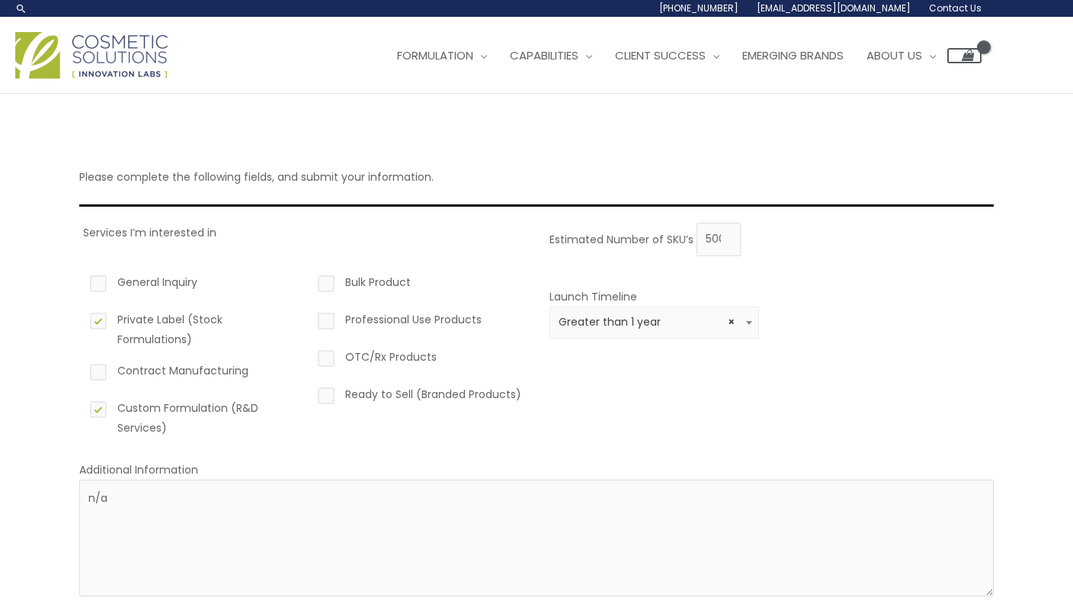
scroll to position [0, 0]
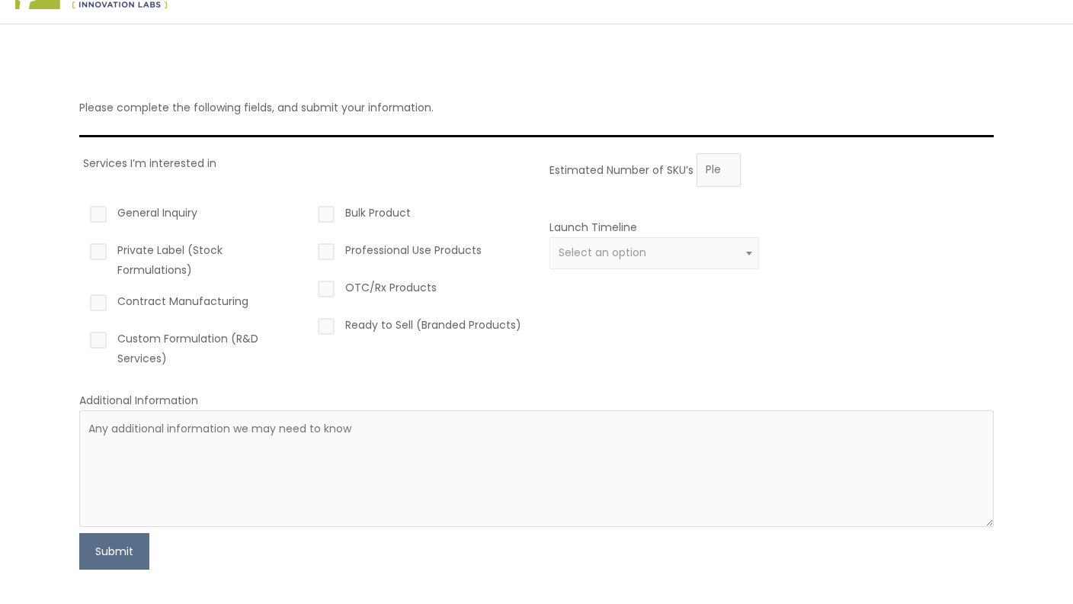
scroll to position [47, 0]
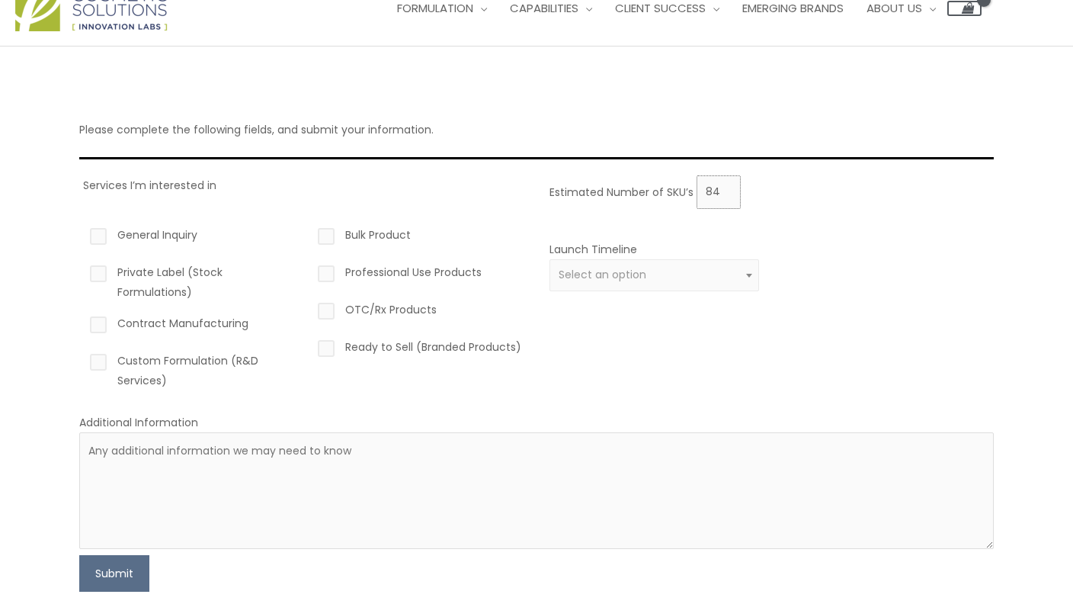
type input "85"
click at [724, 183] on input "85" at bounding box center [719, 192] width 44 height 34
click at [646, 271] on span "Select an option" at bounding box center [655, 275] width 192 height 14
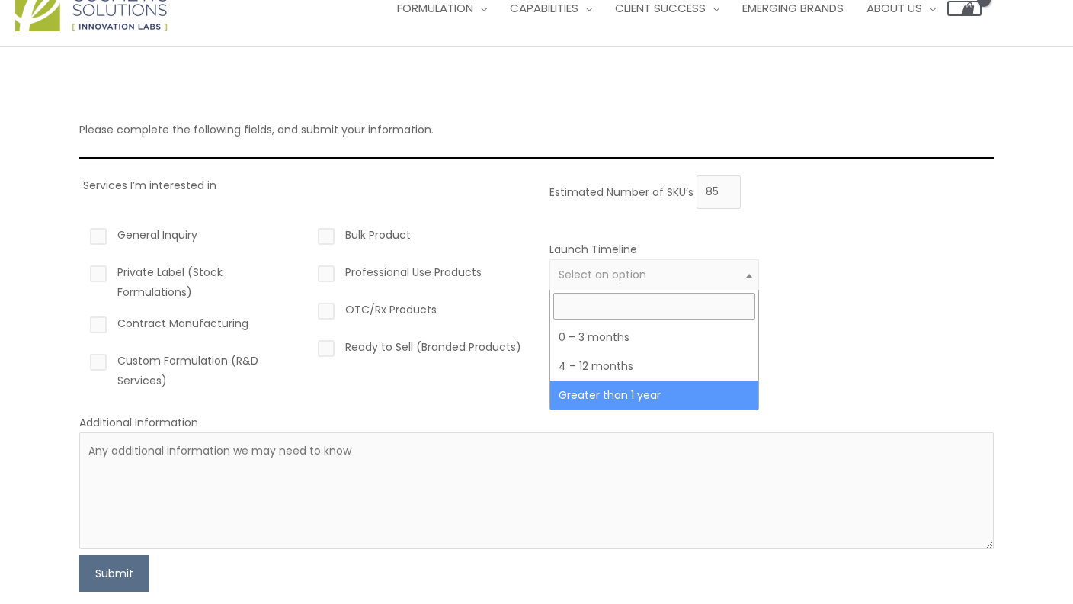
select select "6"
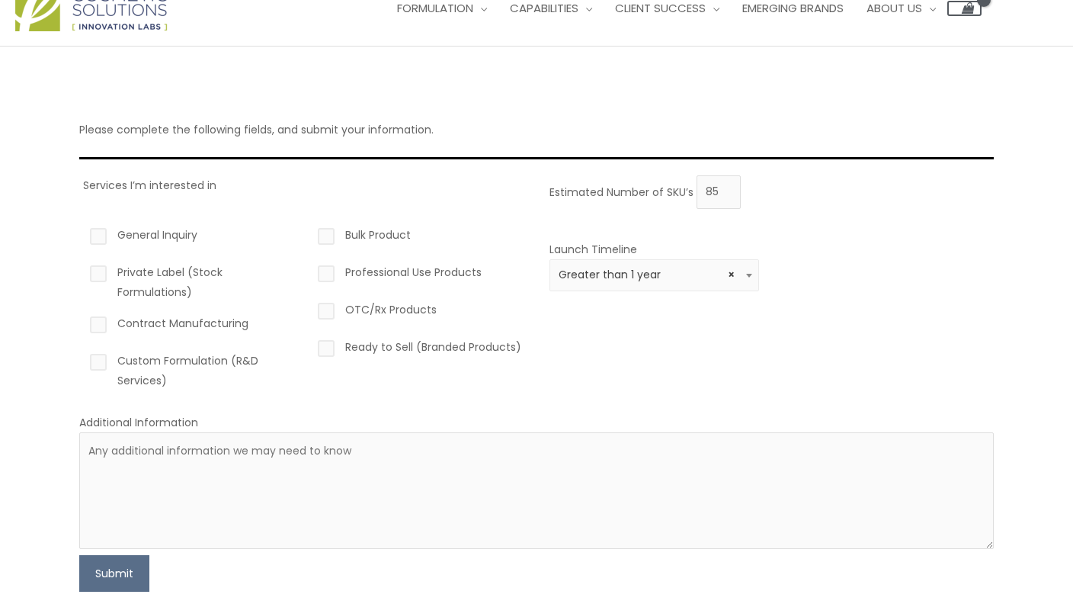
click at [136, 361] on label "Custom Formulation (R&D Services)" at bounding box center [192, 371] width 210 height 40
click at [82, 360] on input "Custom Formulation (R&D Services)" at bounding box center [77, 356] width 10 height 10
checkbox input "true"
click at [107, 578] on button "Submit" at bounding box center [114, 573] width 70 height 37
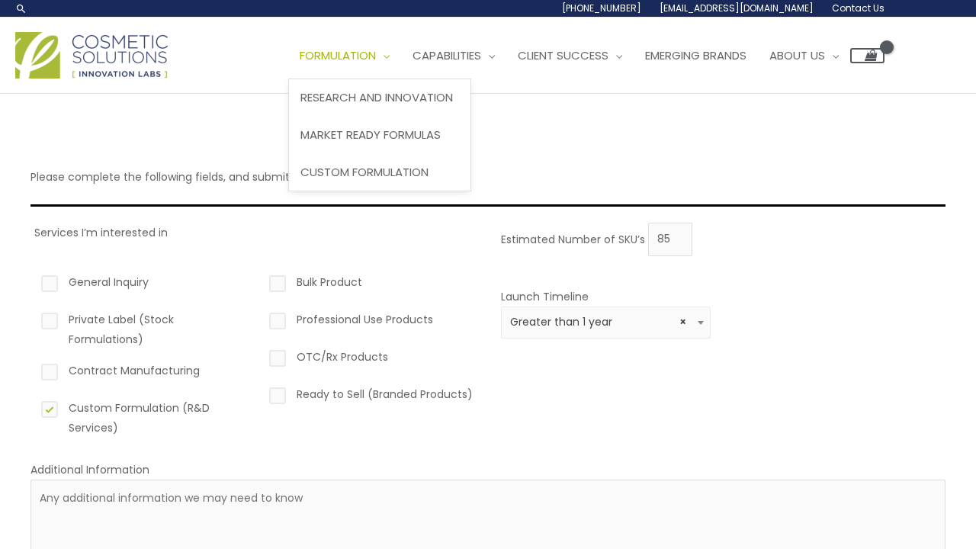
scroll to position [0, 0]
